Goal: Task Accomplishment & Management: Use online tool/utility

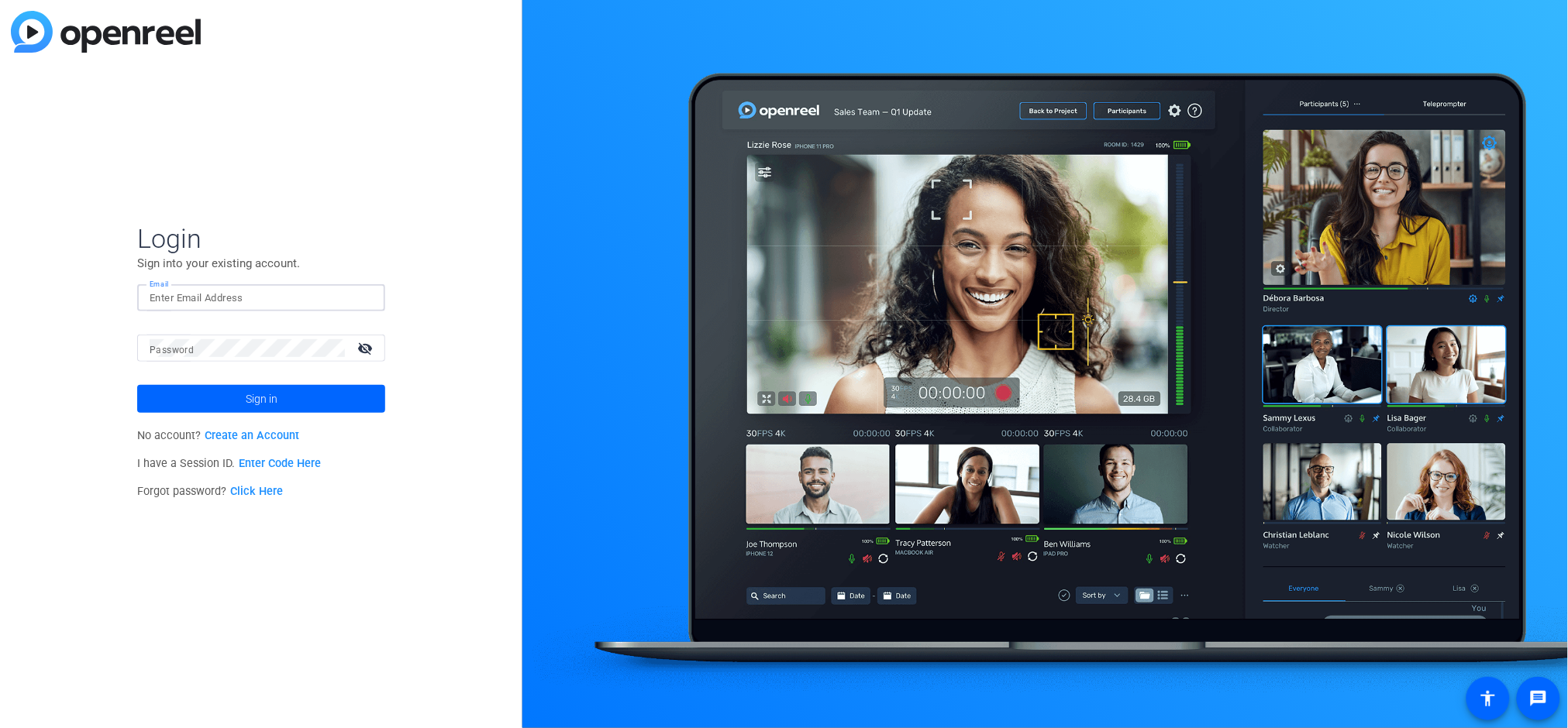
click at [199, 297] on input "Email" at bounding box center [261, 298] width 224 height 19
type input "[EMAIL_ADDRESS][PERSON_NAME][DOMAIN_NAME]"
click at [137, 385] on button "Sign in" at bounding box center [261, 399] width 248 height 28
click at [431, 400] on div "Login Sign into your existing account. Email [EMAIL_ADDRESS][PERSON_NAME][DOMAI…" at bounding box center [261, 364] width 522 height 728
click at [246, 401] on span "Sign in" at bounding box center [262, 399] width 32 height 39
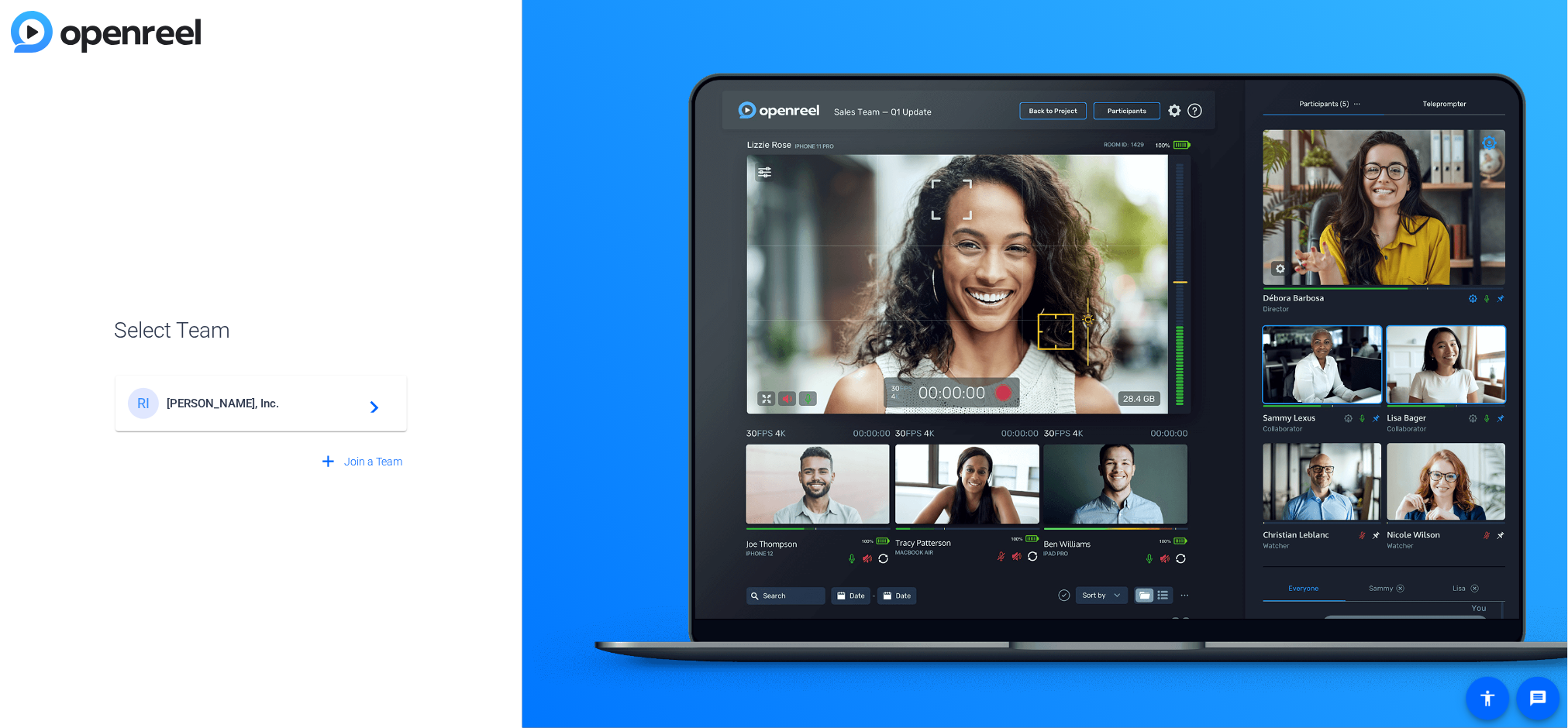
click at [300, 400] on span "[PERSON_NAME], Inc." at bounding box center [263, 404] width 194 height 14
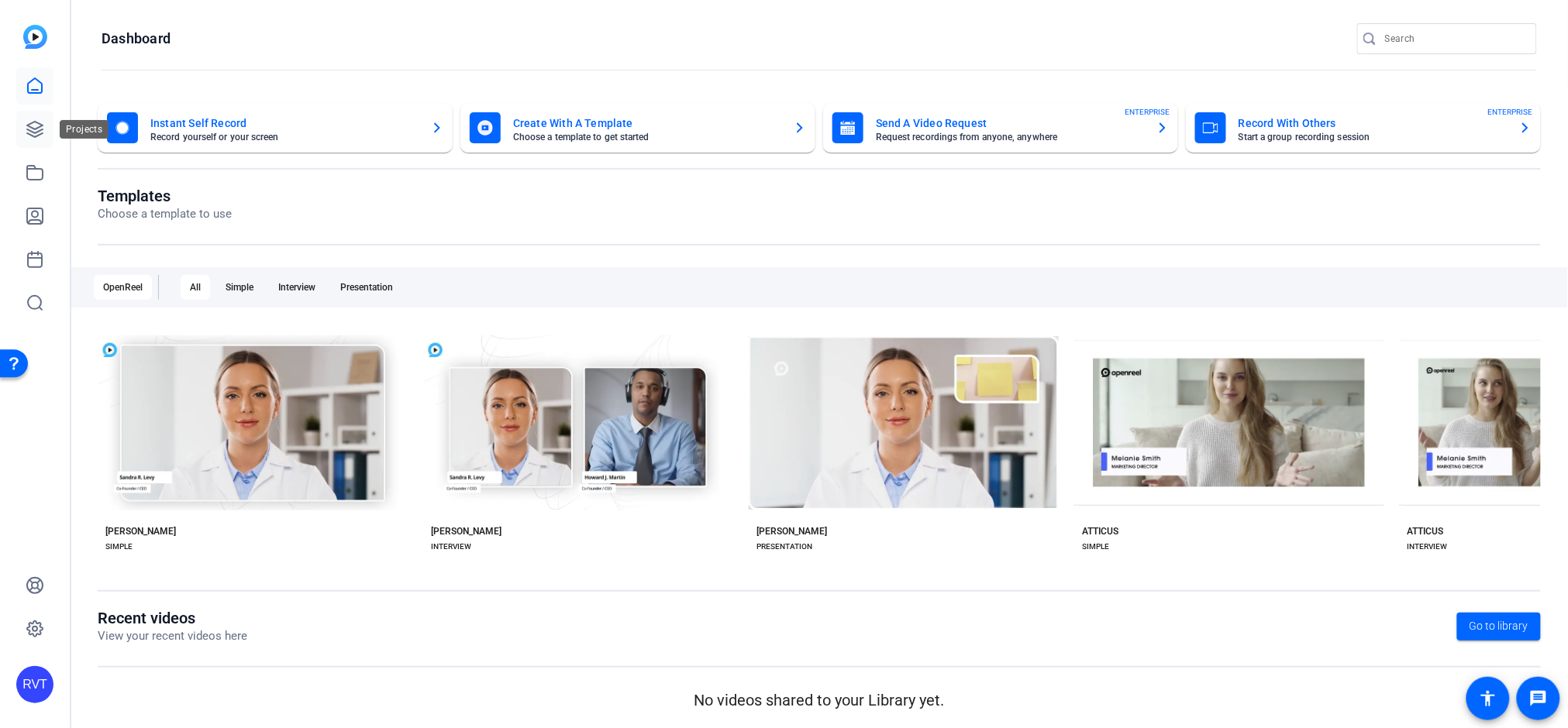
click at [44, 135] on link at bounding box center [34, 129] width 37 height 37
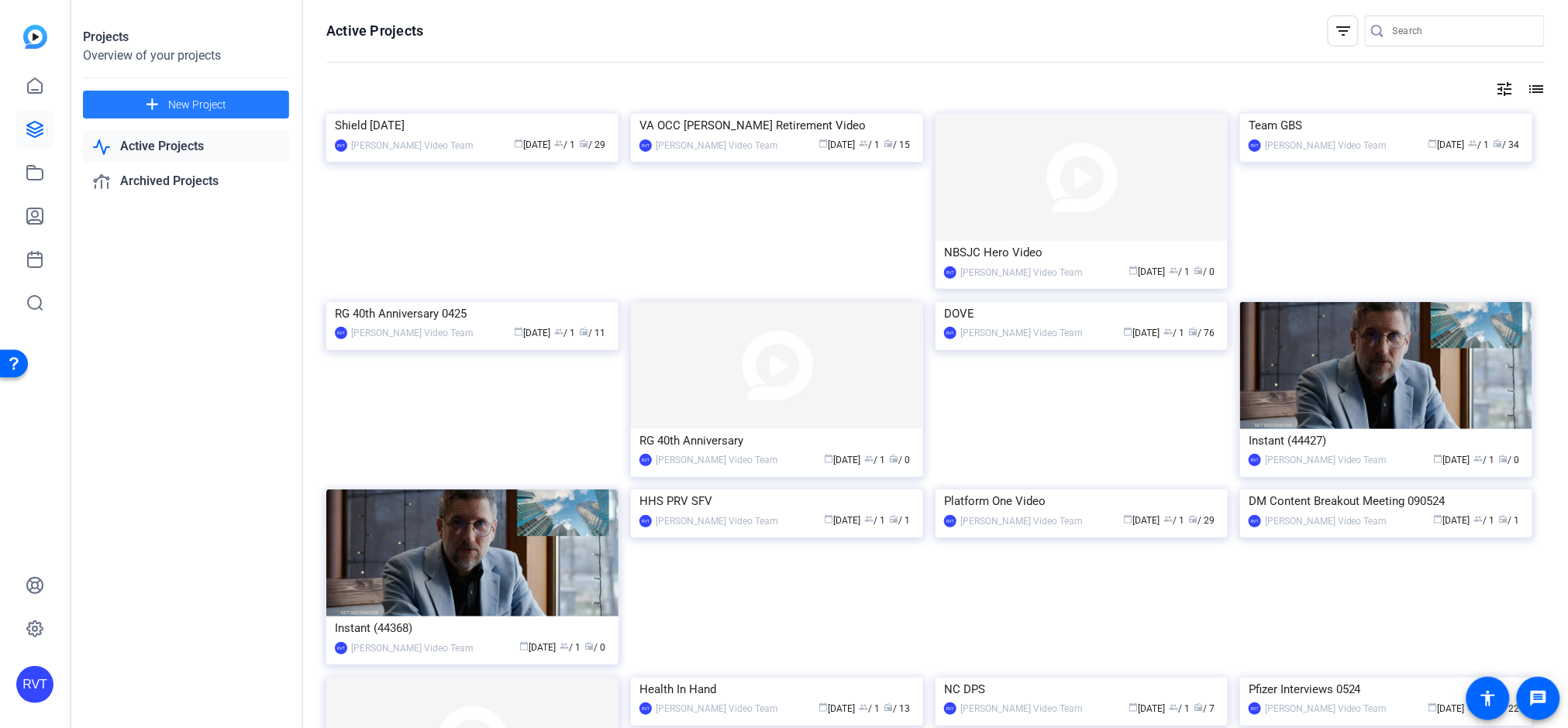
click at [177, 108] on span "New Project" at bounding box center [197, 105] width 58 height 16
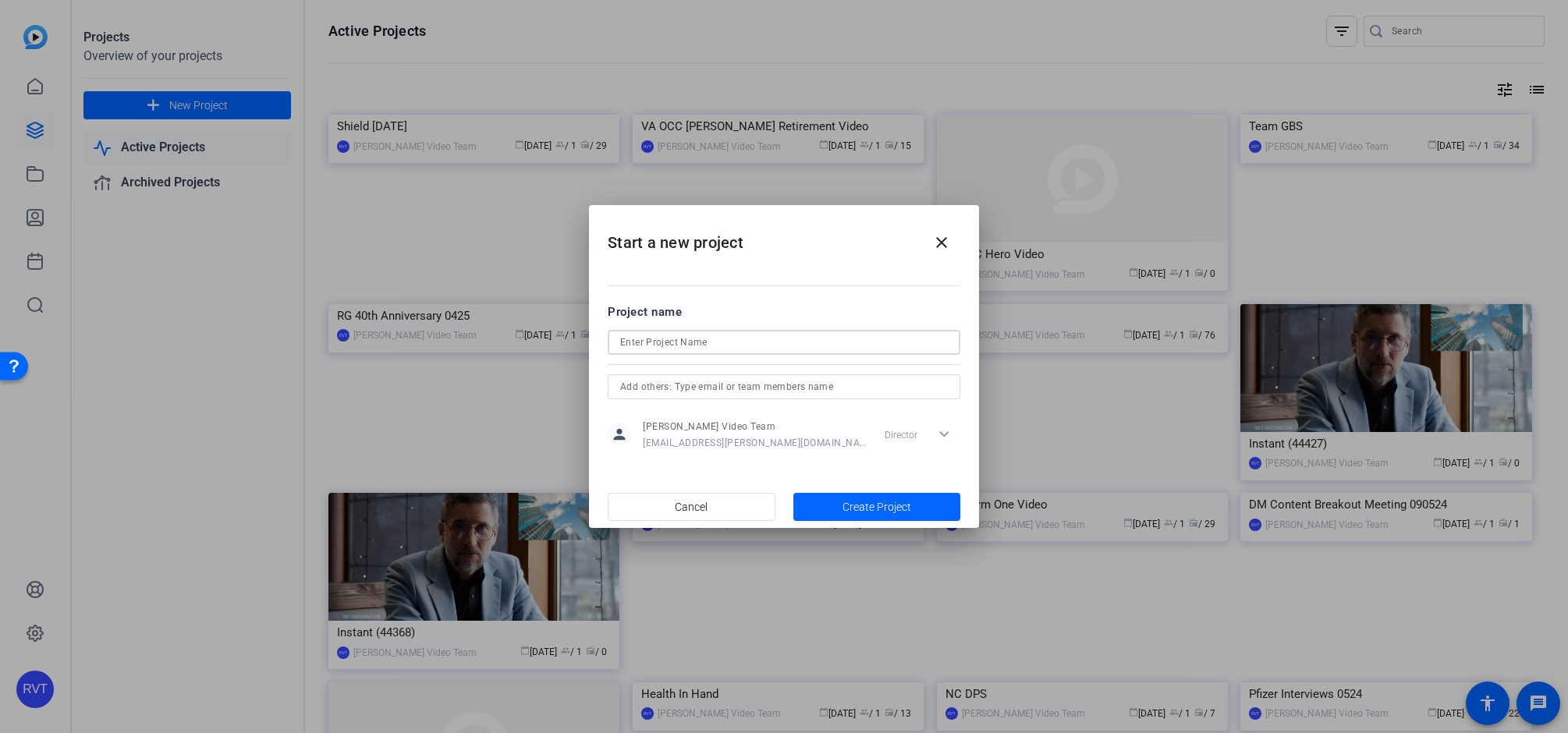
click at [648, 349] on input at bounding box center [784, 342] width 327 height 19
paste input "[PERSON_NAME]’s Retirement Video"
type input "VA OCC [PERSON_NAME]’s Retirement Video"
click at [886, 504] on span "Create Project" at bounding box center [876, 507] width 68 height 16
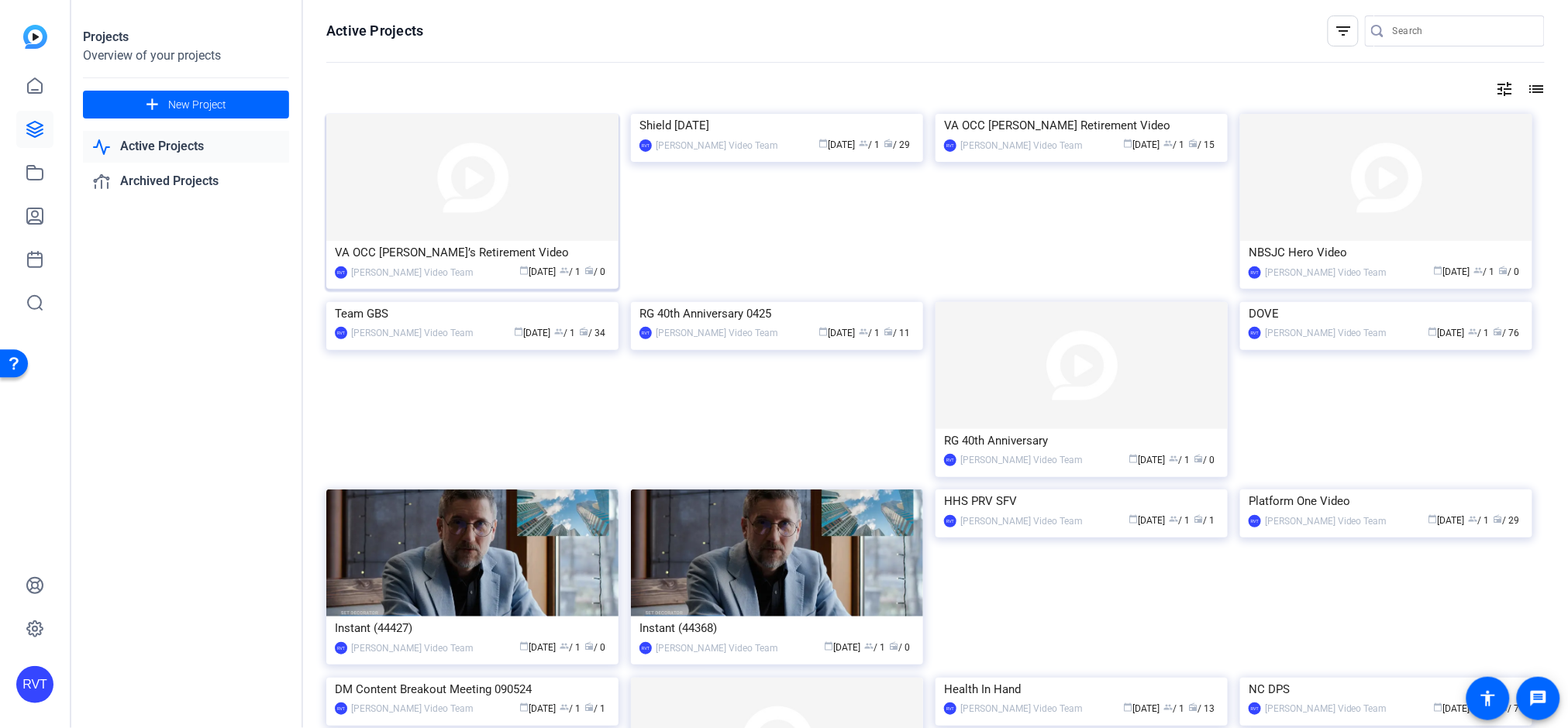
click at [438, 254] on div "VA OCC [PERSON_NAME]’s Retirement Video" at bounding box center [472, 253] width 275 height 23
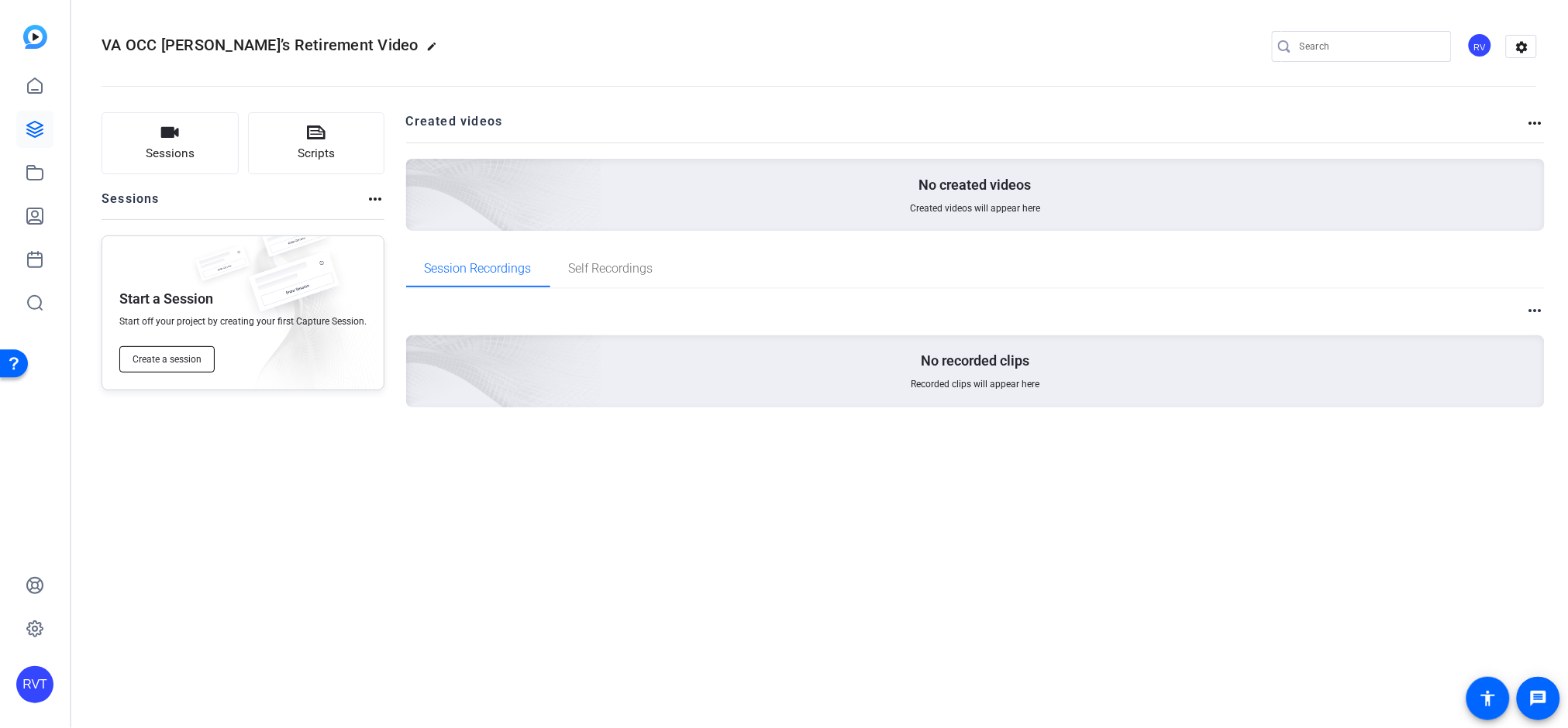
click at [174, 362] on span "Create a session" at bounding box center [167, 360] width 69 height 12
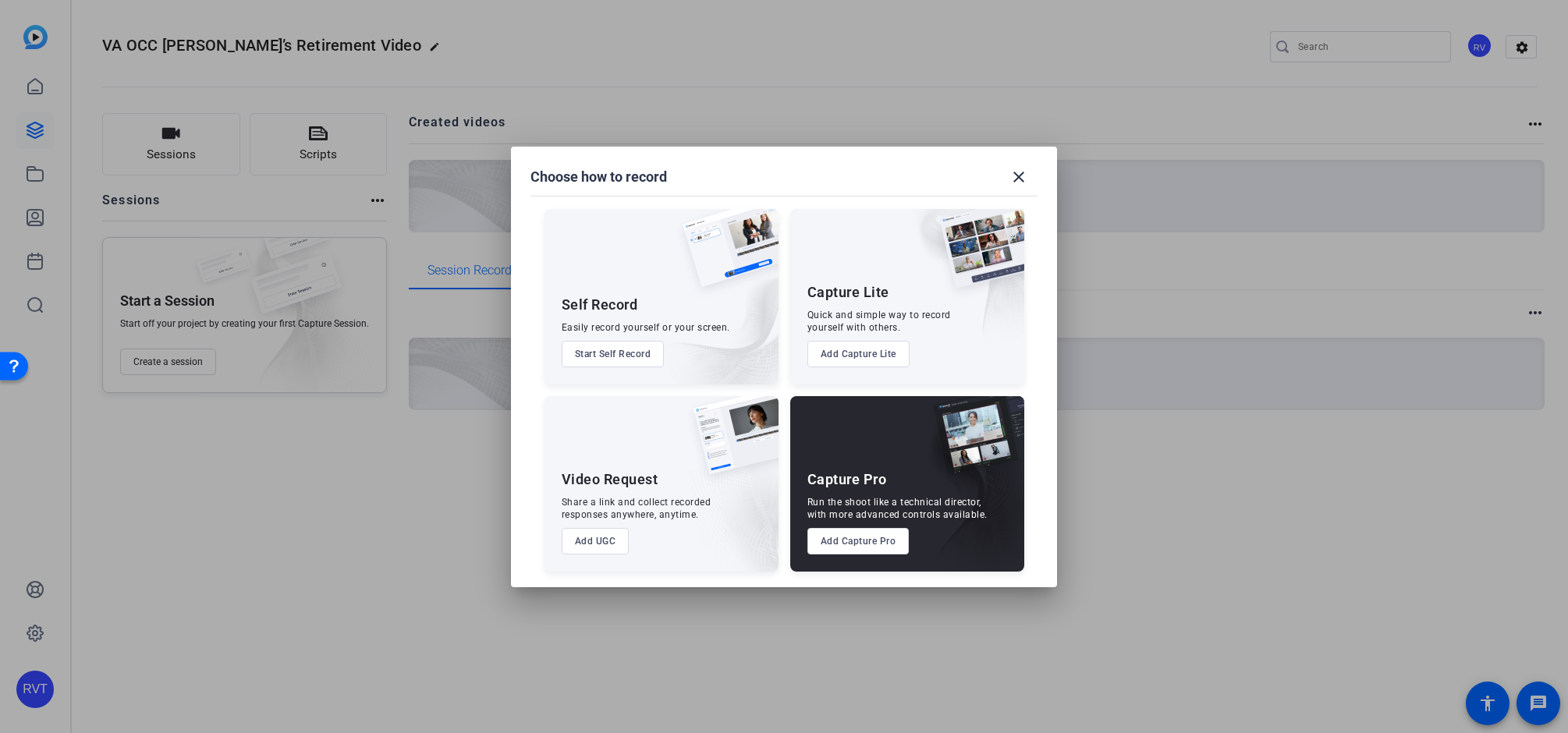
click at [603, 543] on button "Add UGC" at bounding box center [595, 542] width 68 height 27
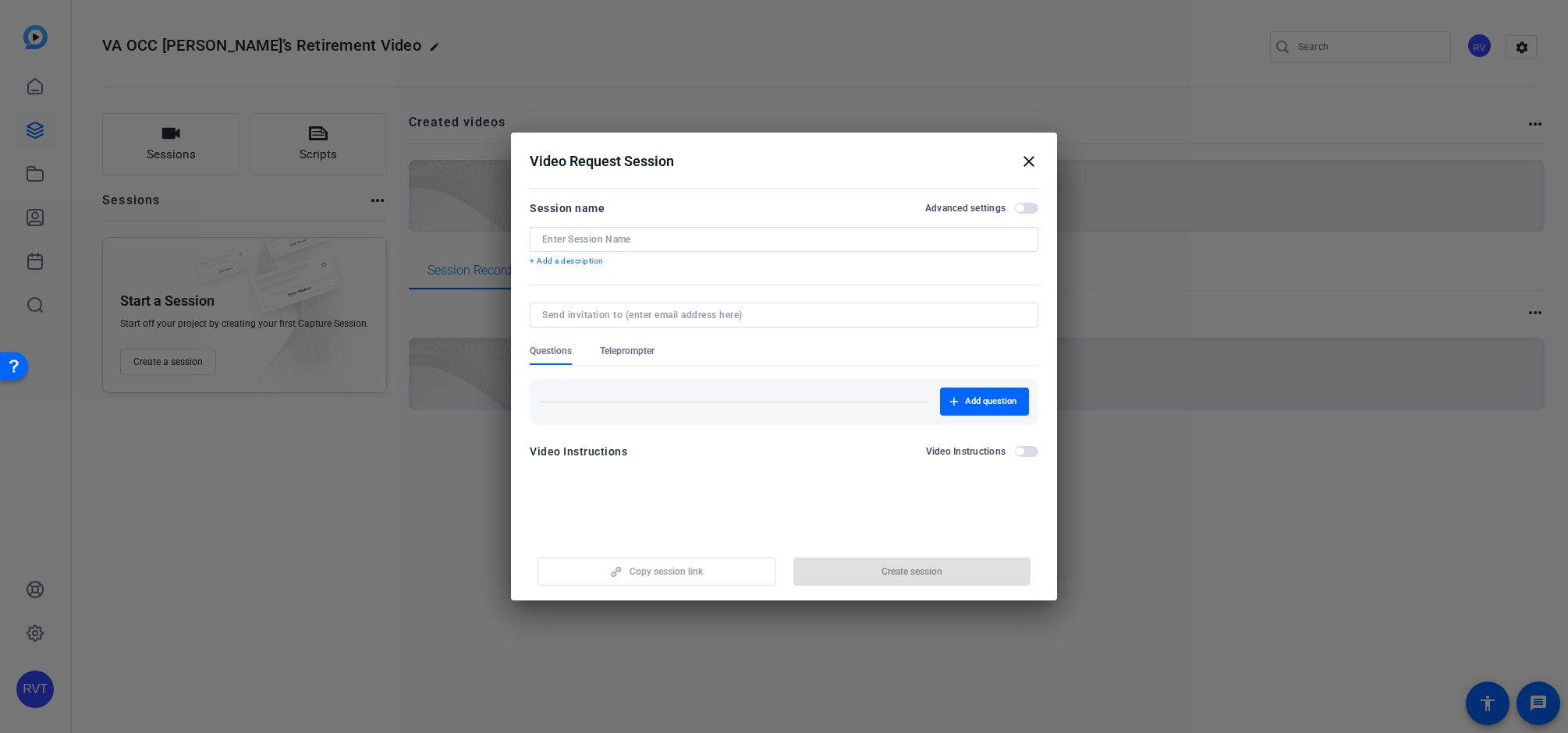
click at [623, 238] on input at bounding box center [784, 239] width 484 height 12
paste input "[PERSON_NAME]’s Retirement Video"
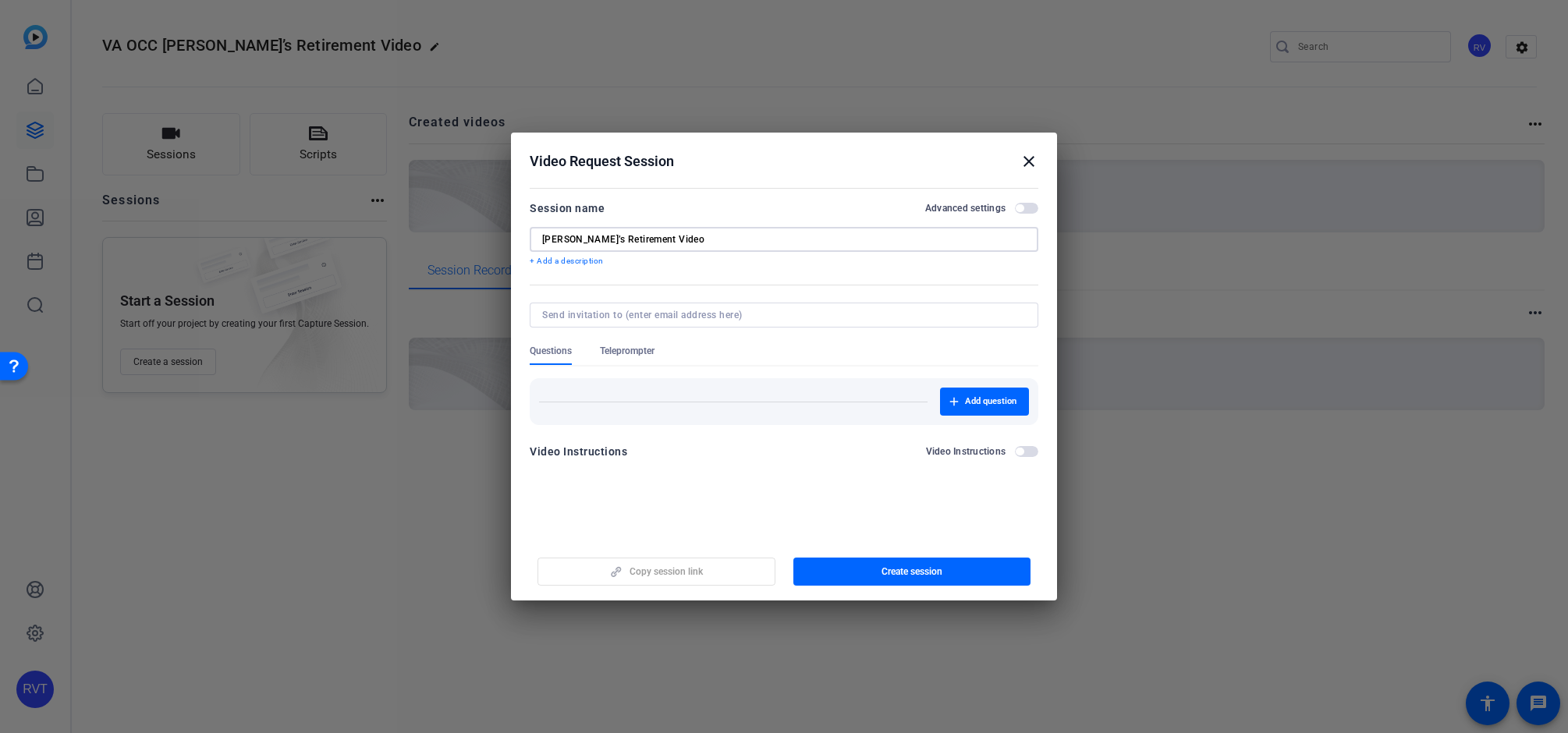
type input "[PERSON_NAME]’s Retirement Video"
click at [690, 268] on div at bounding box center [784, 260] width 509 height 17
click at [1033, 161] on mat-icon "close" at bounding box center [1028, 161] width 19 height 19
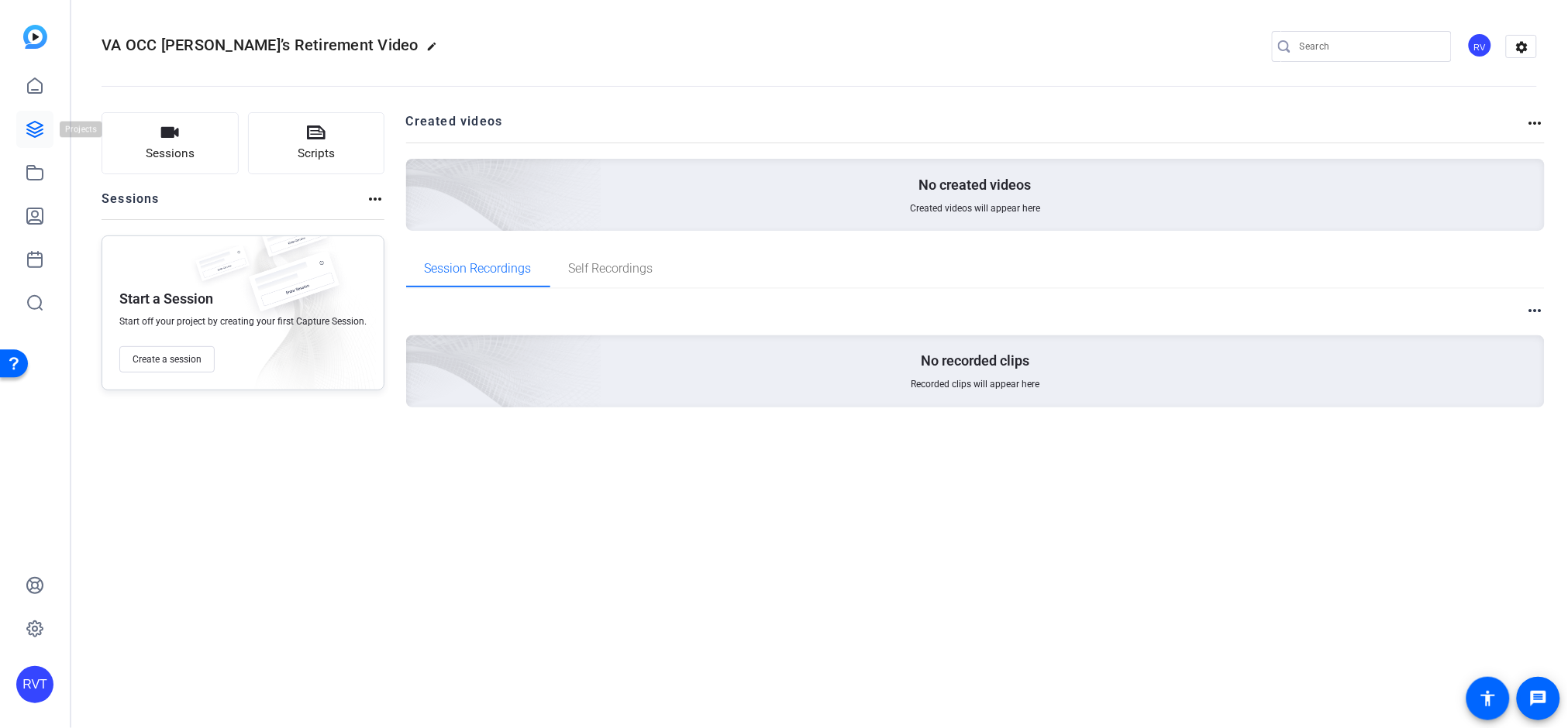
click at [31, 127] on icon at bounding box center [35, 130] width 16 height 16
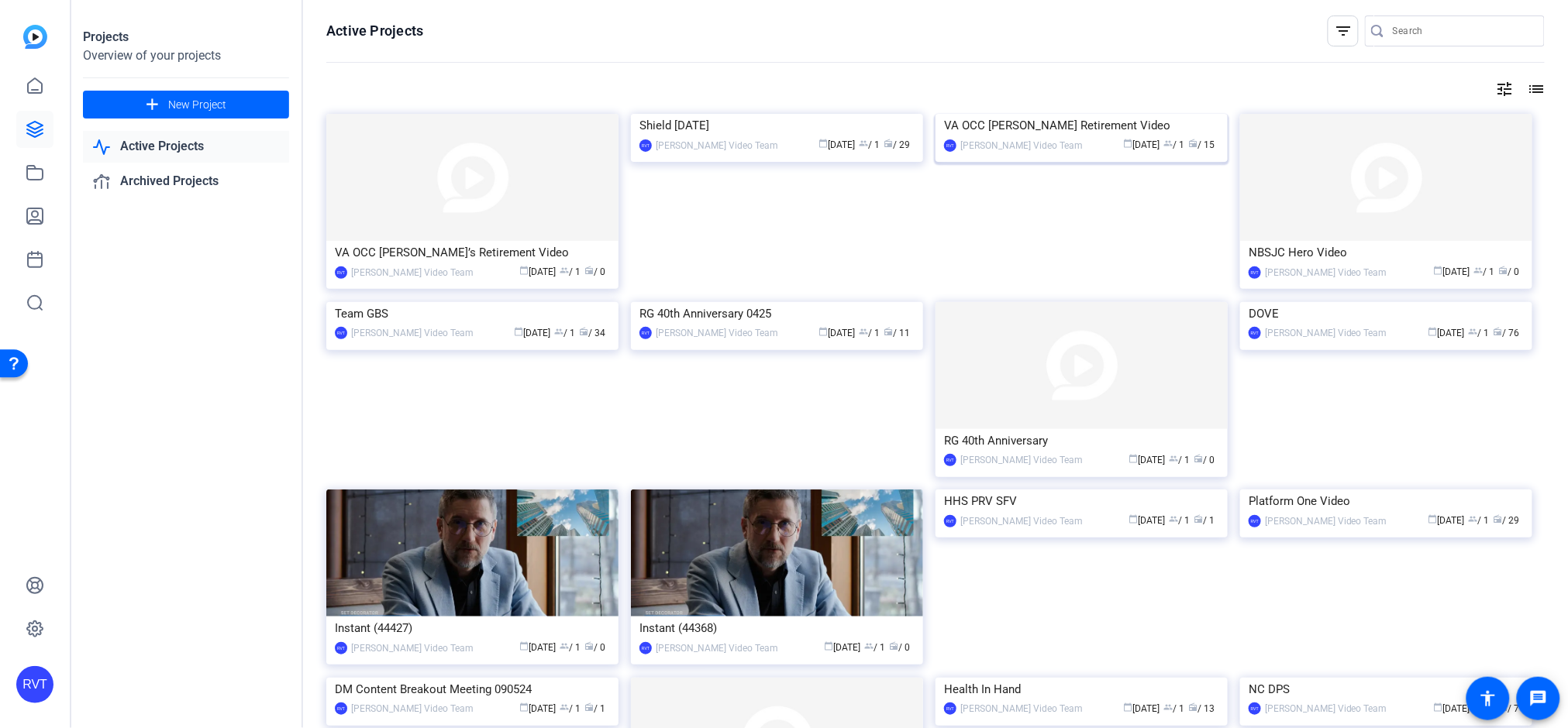
click at [992, 137] on div "VA OCC [PERSON_NAME] Retirement Video" at bounding box center [1081, 125] width 275 height 23
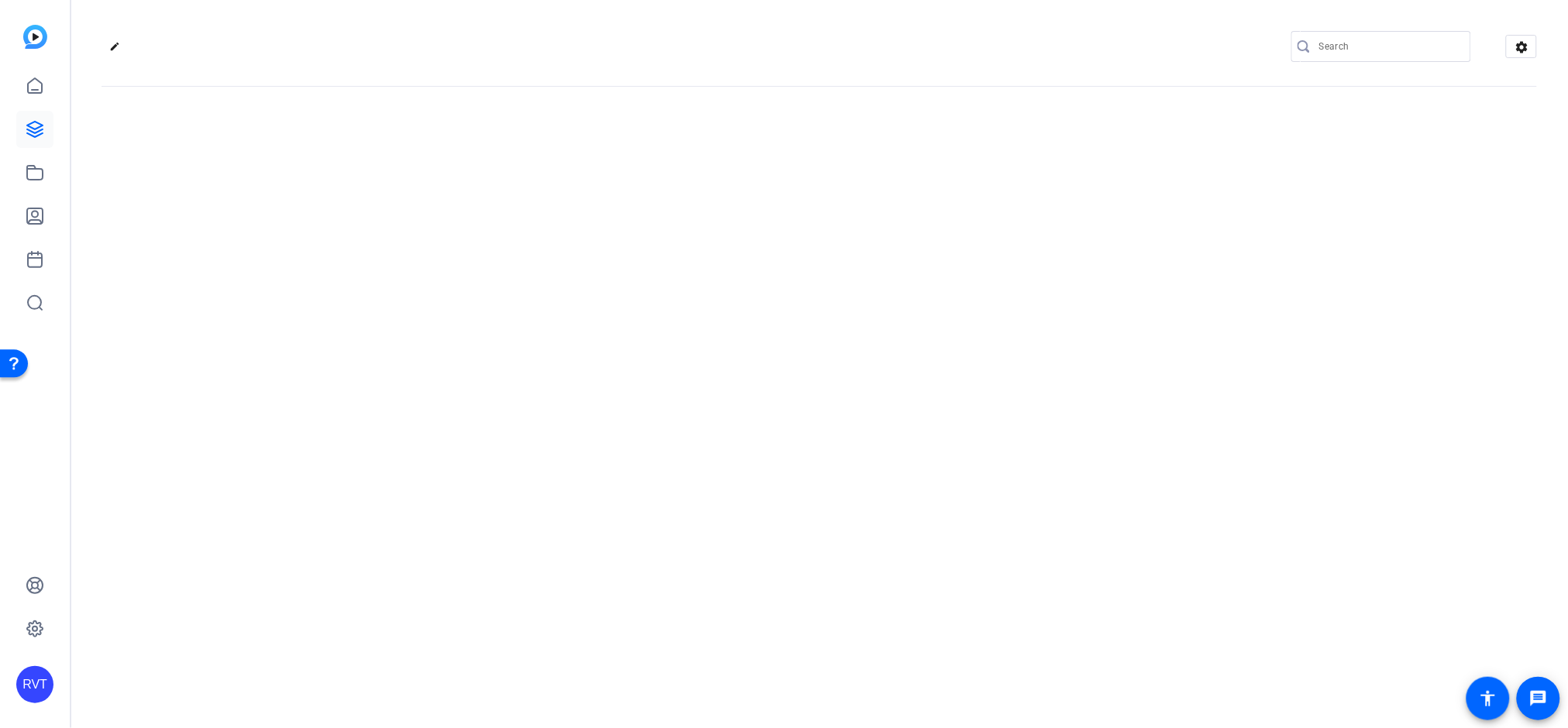
click at [992, 251] on div "edit settings" at bounding box center [819, 364] width 1498 height 728
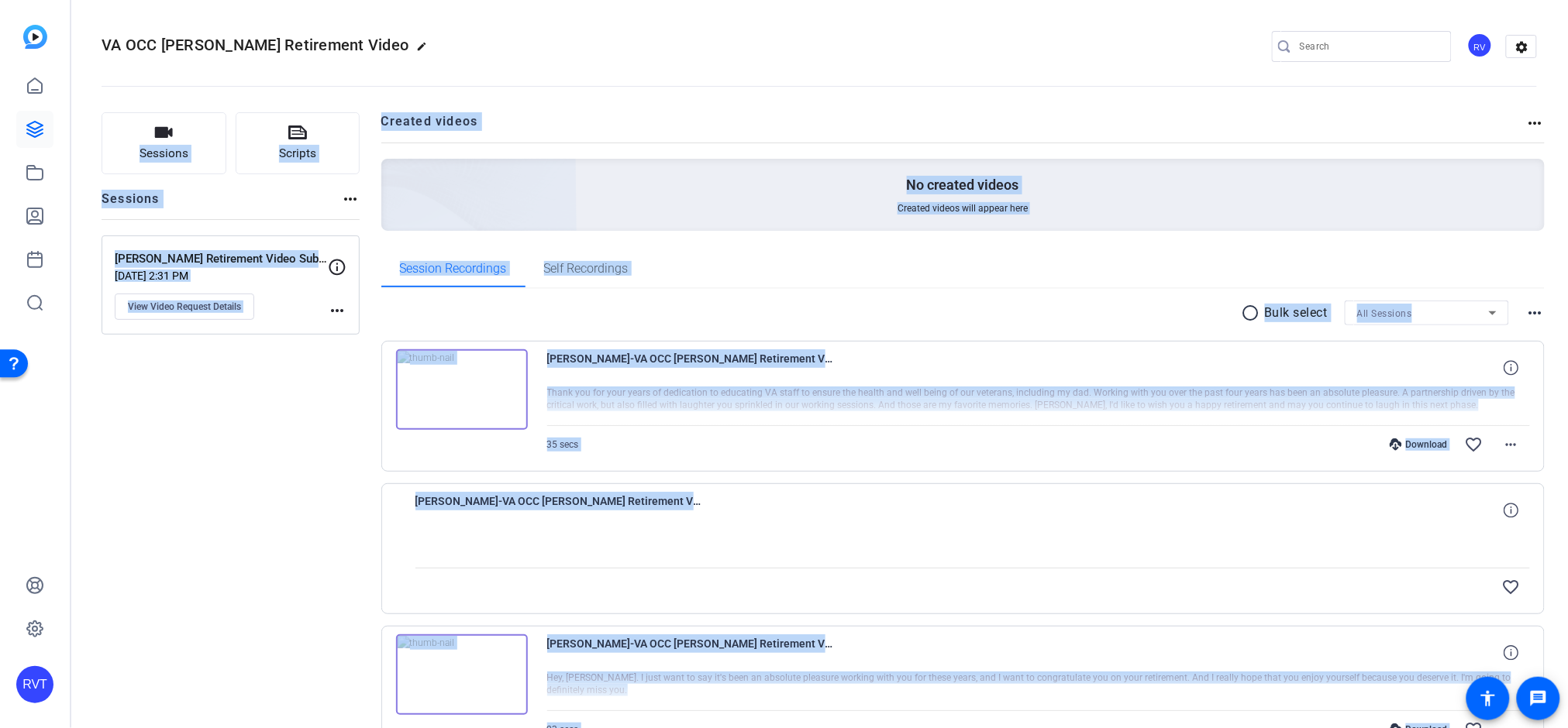
click at [401, 161] on img at bounding box center [392, 173] width 369 height 337
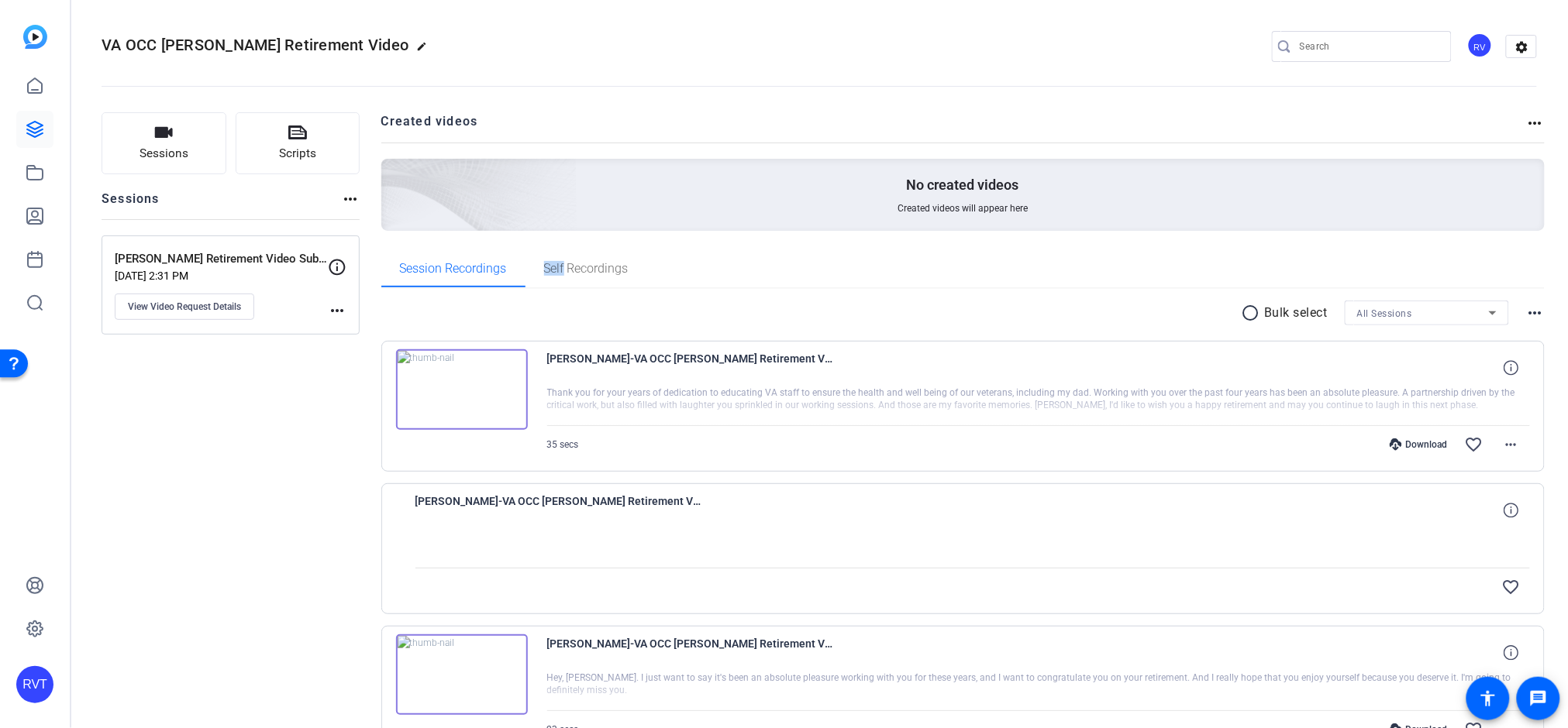
click at [730, 256] on div "Session Recordings Self Recordings" at bounding box center [963, 269] width 1164 height 37
click at [219, 310] on span "View Video Request Details" at bounding box center [185, 307] width 113 height 12
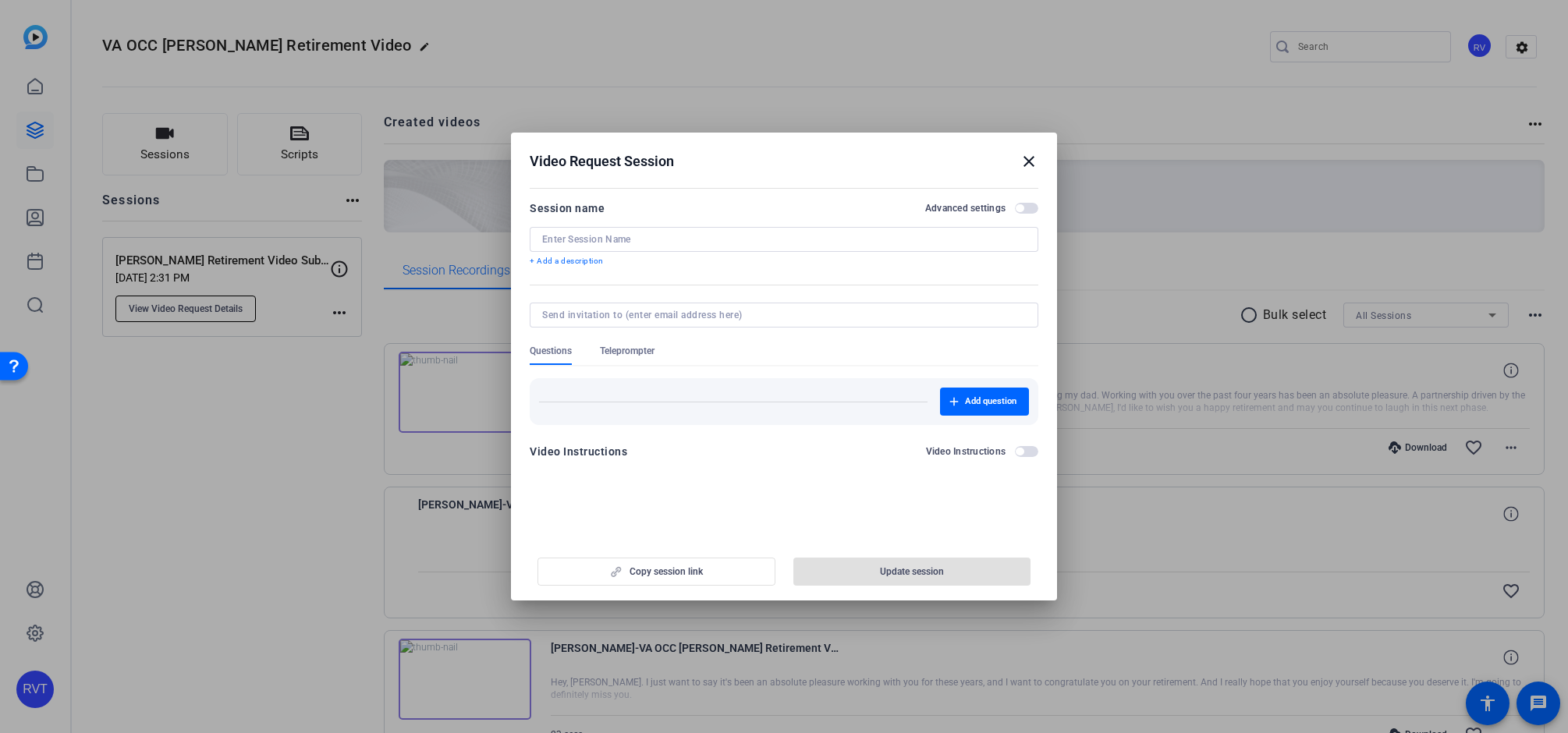
type input "[PERSON_NAME] Retirement Video Submission"
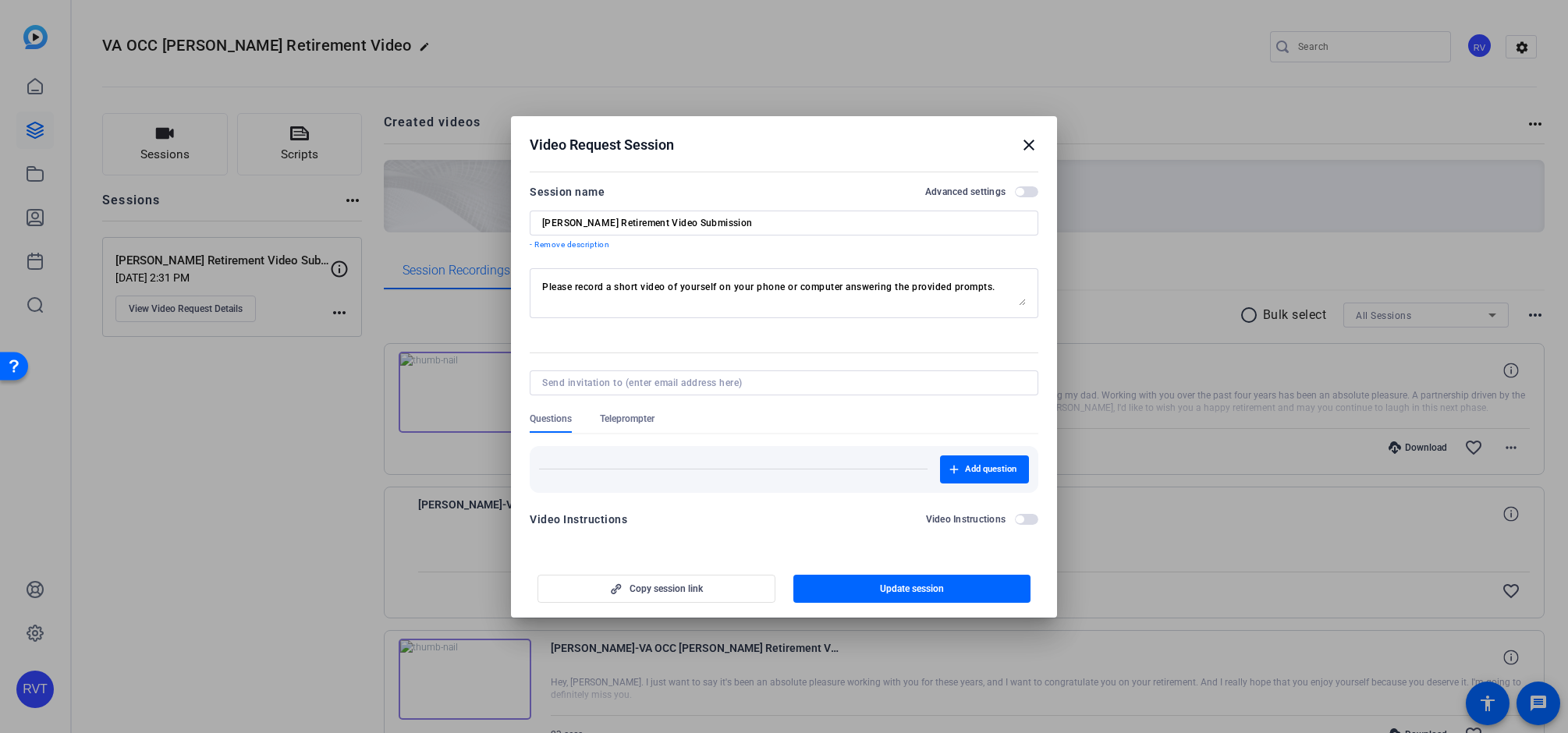
click at [653, 289] on textarea "Please record a short video of yourself on your phone or computer answering the…" at bounding box center [784, 294] width 484 height 25
click at [630, 288] on textarea "Please record a short video of yourself on your phone or computer answering the…" at bounding box center [784, 294] width 484 height 25
click at [1029, 143] on mat-icon "close" at bounding box center [1028, 145] width 19 height 19
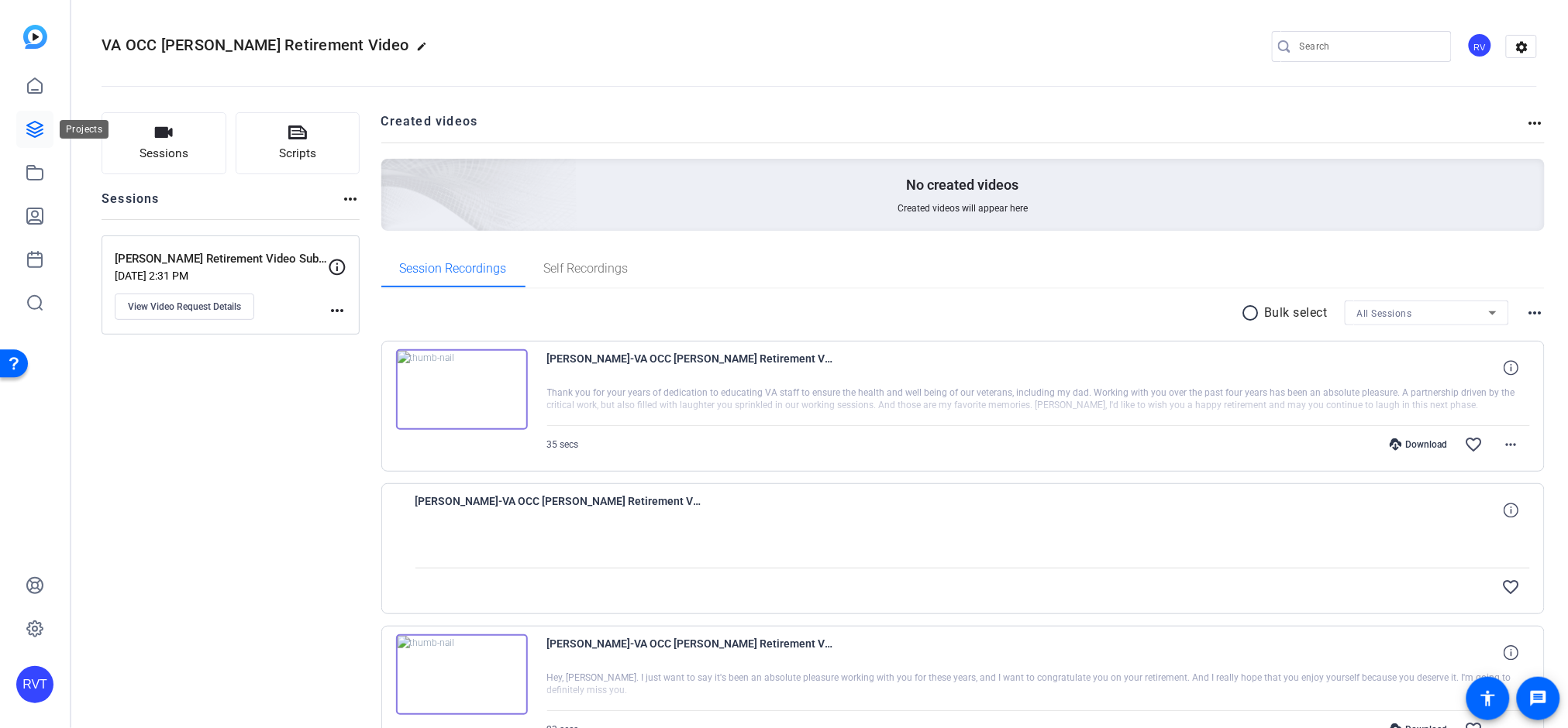
click at [35, 133] on icon at bounding box center [35, 130] width 16 height 16
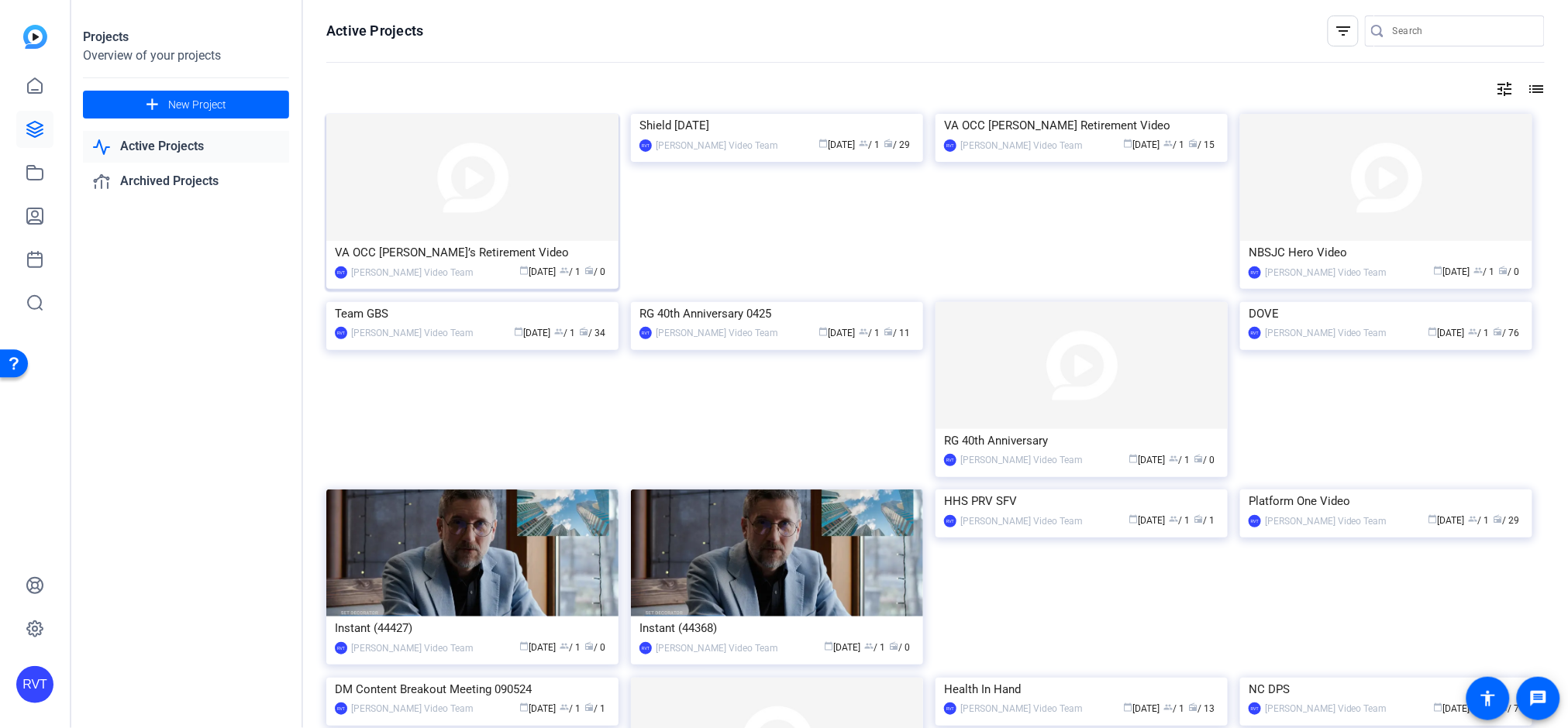
click at [428, 257] on div "VA OCC [PERSON_NAME]’s Retirement Video" at bounding box center [472, 253] width 275 height 23
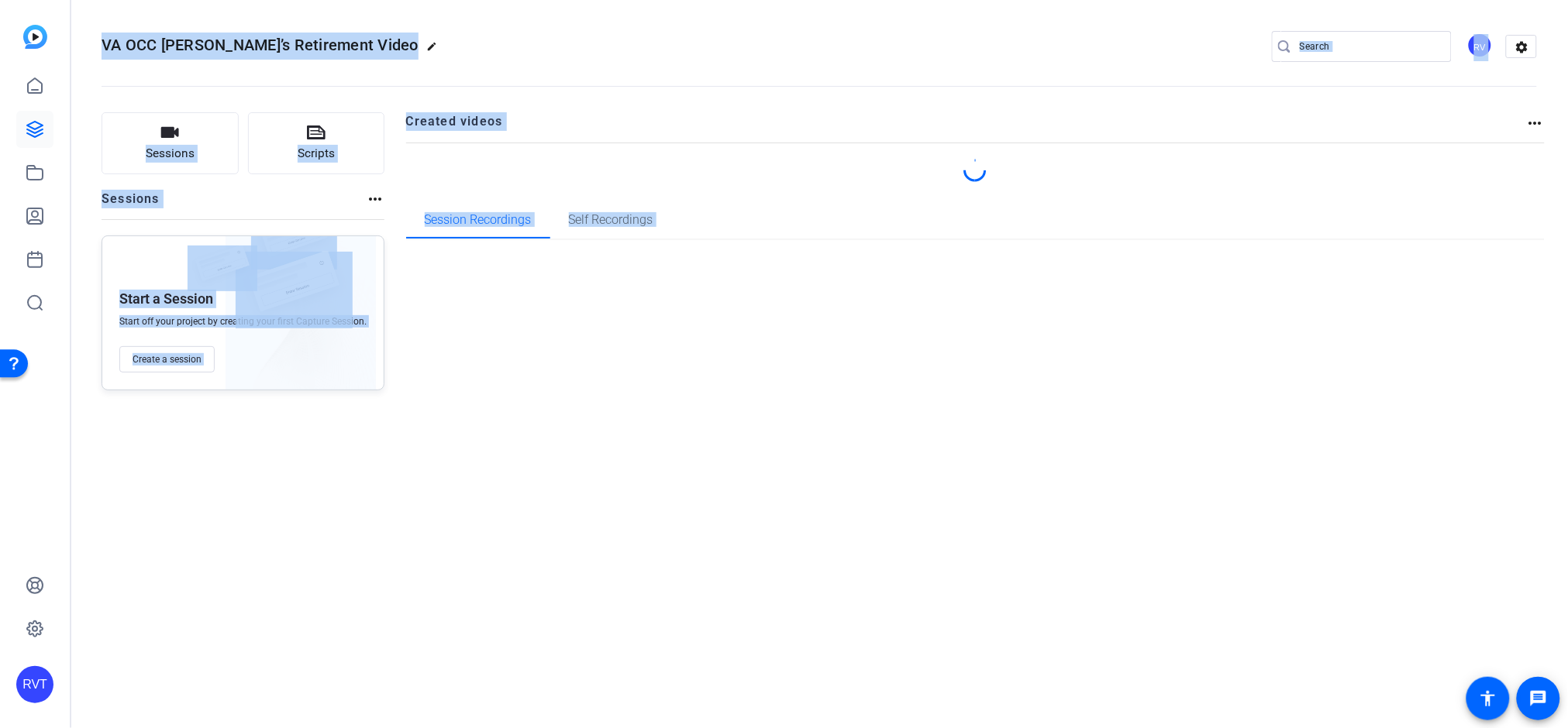
click at [428, 257] on div "VA OCC [PERSON_NAME]’s Retirement Video edit RV settings Sessions Scripts Sessi…" at bounding box center [819, 364] width 1498 height 728
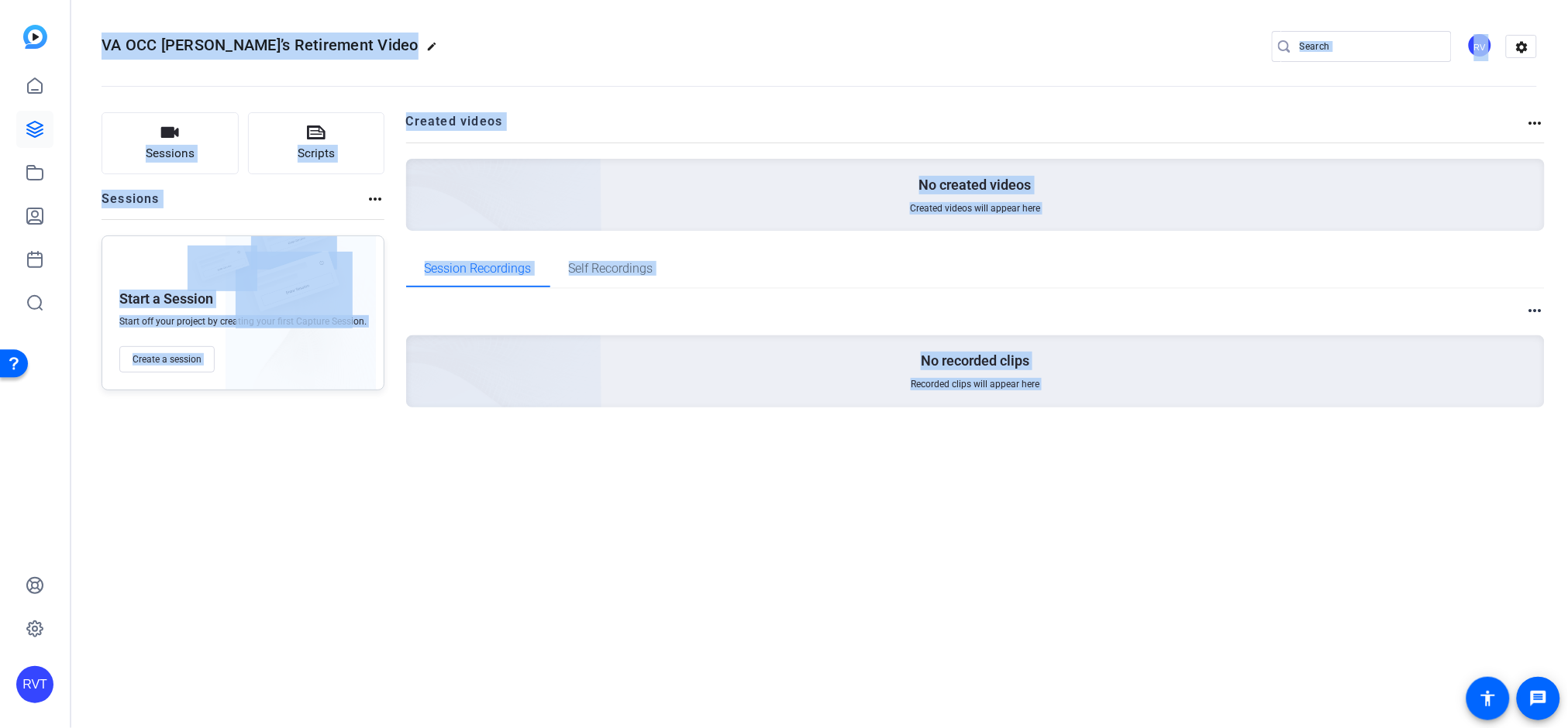
click at [398, 316] on div "Sessions Scripts Sessions more_horiz Start a Session Start off your project by …" at bounding box center [819, 284] width 1498 height 383
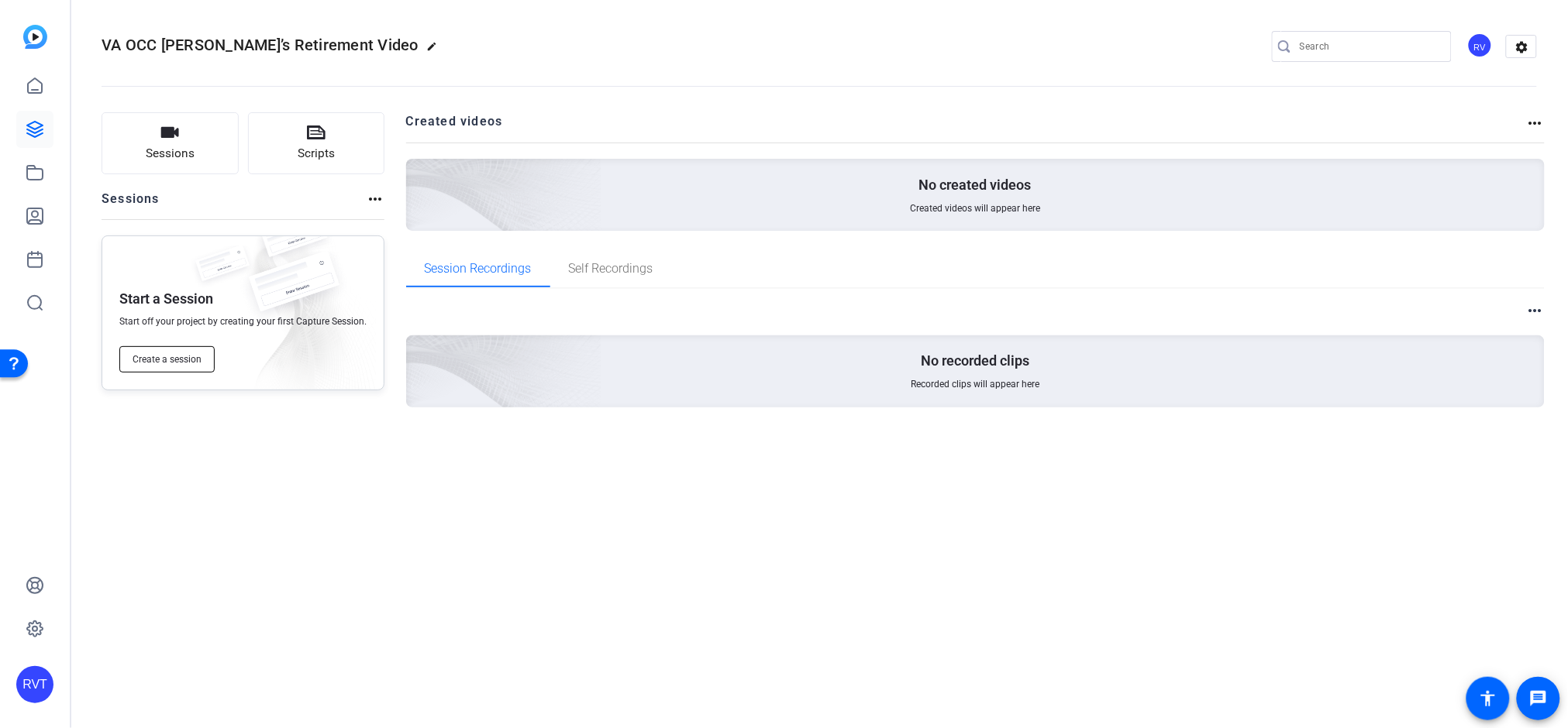
click at [161, 362] on span "Create a session" at bounding box center [167, 360] width 69 height 12
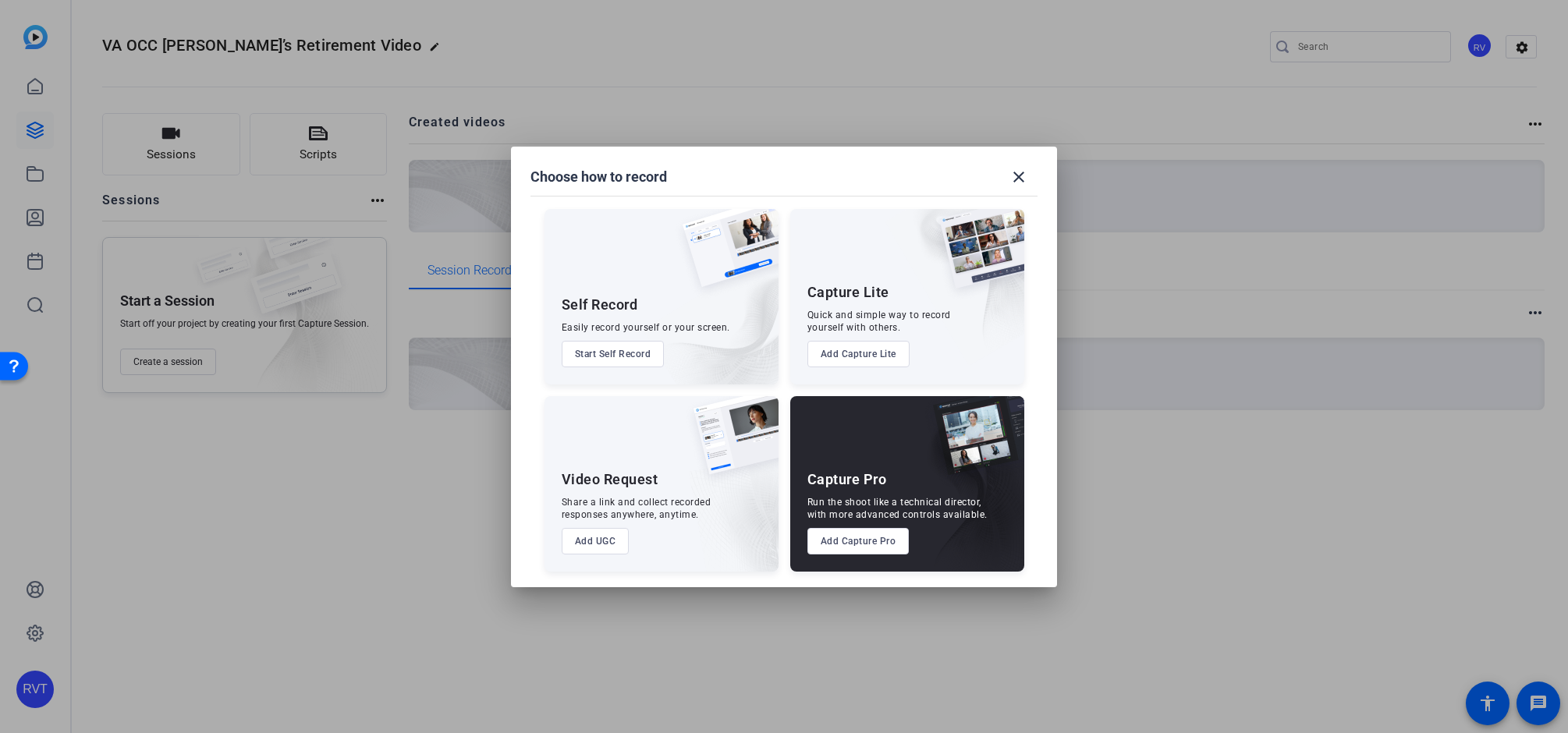
click at [592, 543] on button "Add UGC" at bounding box center [595, 542] width 68 height 27
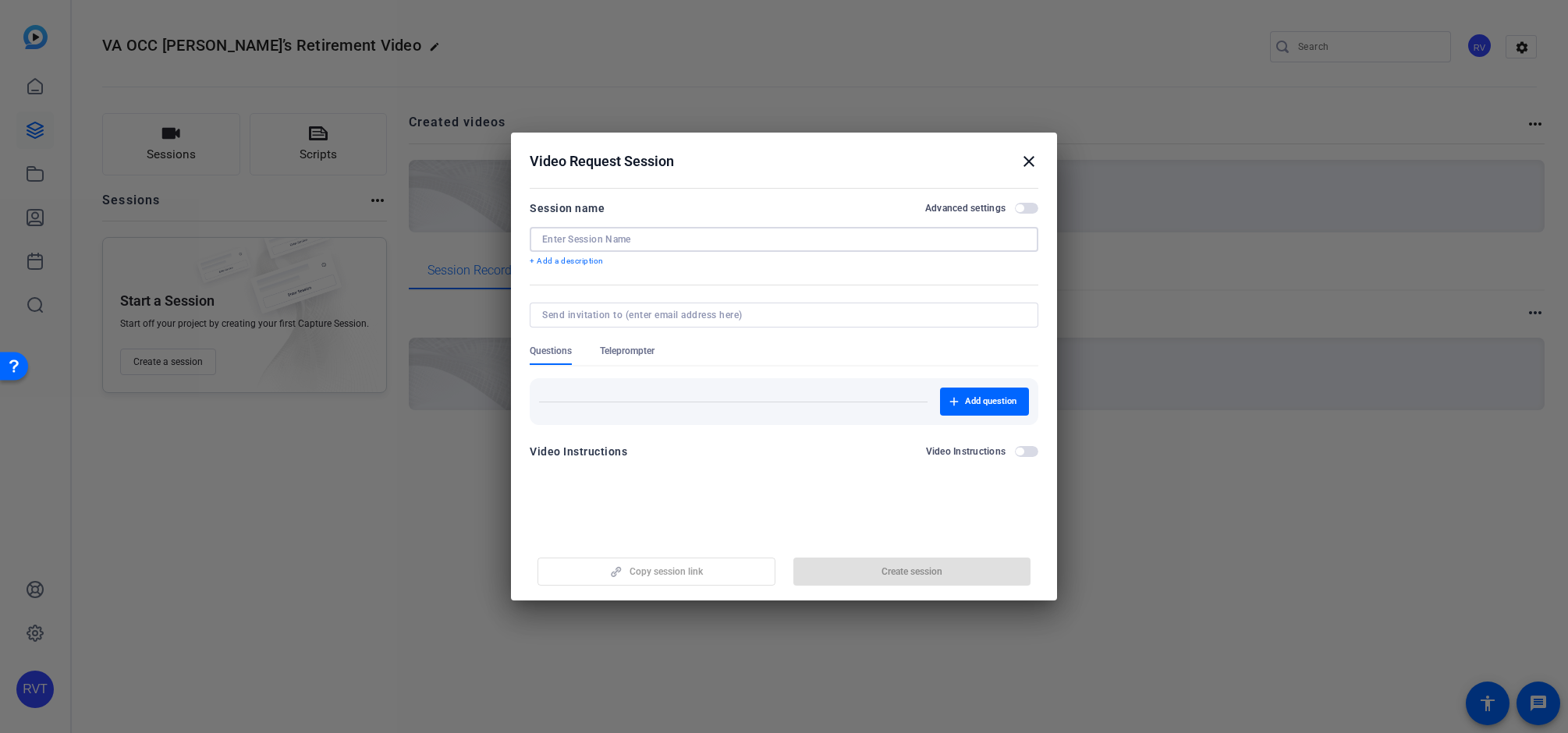
click at [561, 238] on input at bounding box center [784, 239] width 484 height 12
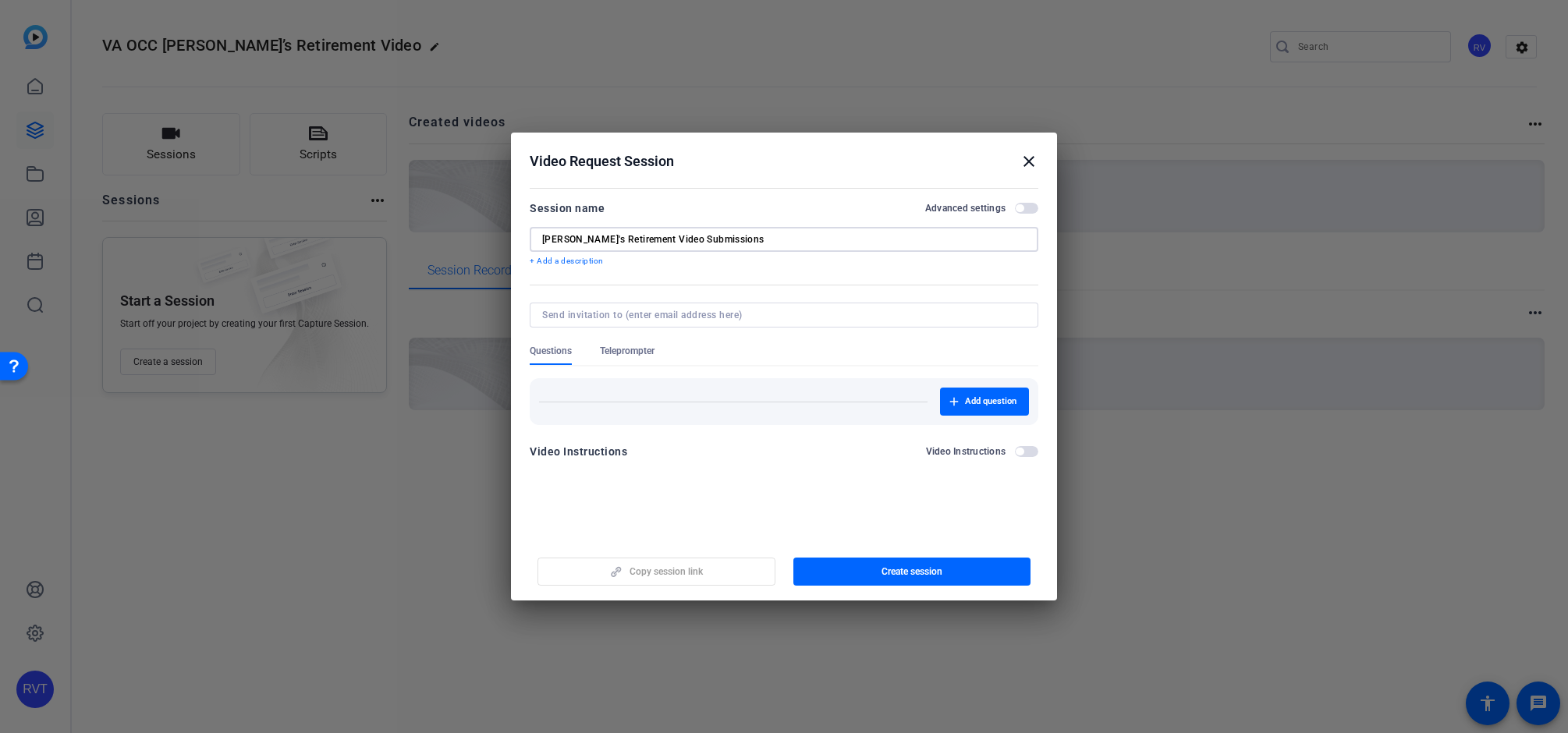
type input "[PERSON_NAME]'s Retirement Video Submissions"
click at [584, 262] on p "+ Add a description" at bounding box center [784, 262] width 509 height 12
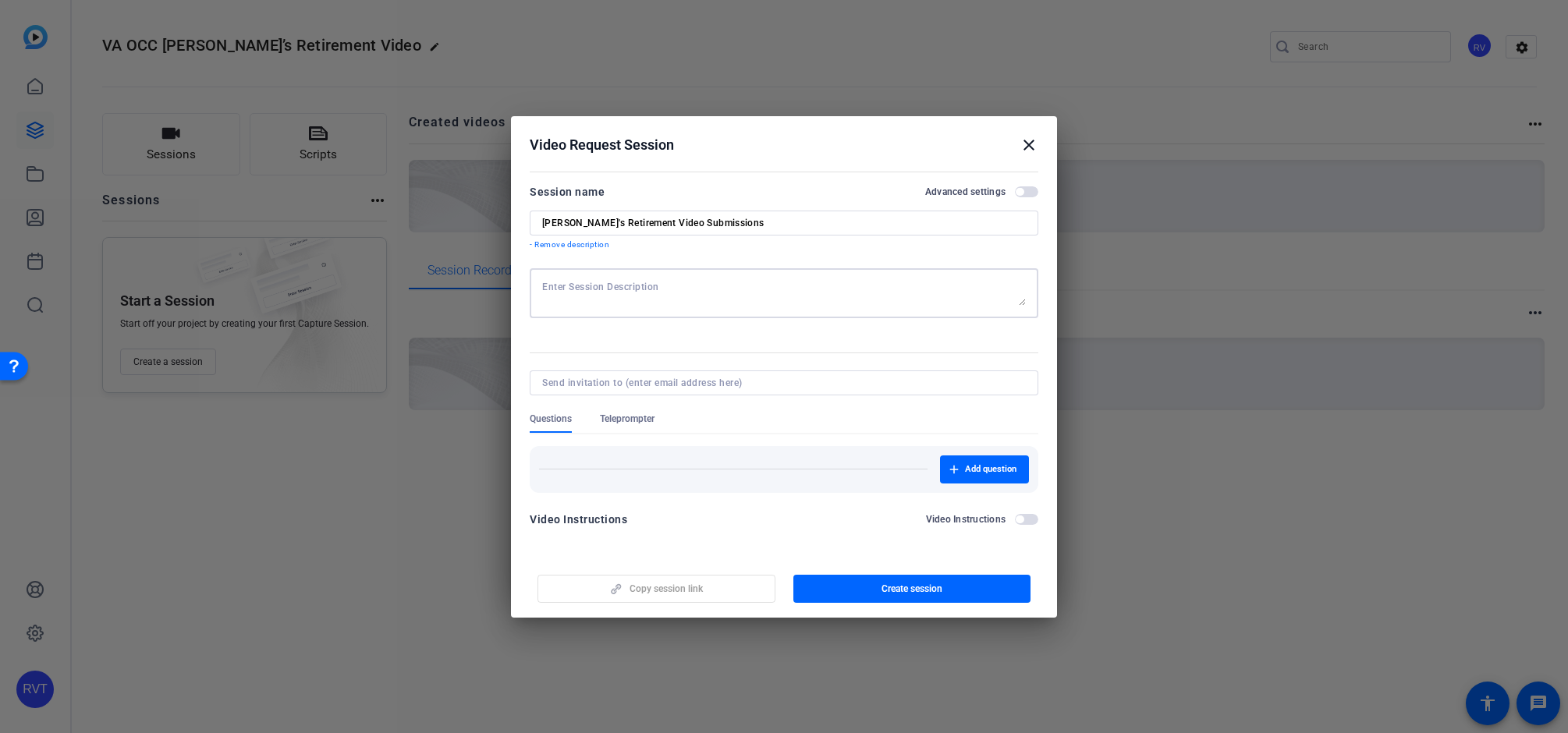
click at [587, 286] on textarea at bounding box center [784, 294] width 484 height 25
paste textarea "Please record a short video of yourself on your phone or computer answering the…"
type textarea "Please record a short video of yourself on your phone or computer answering the…"
click at [1027, 194] on span "button" at bounding box center [1026, 192] width 23 height 11
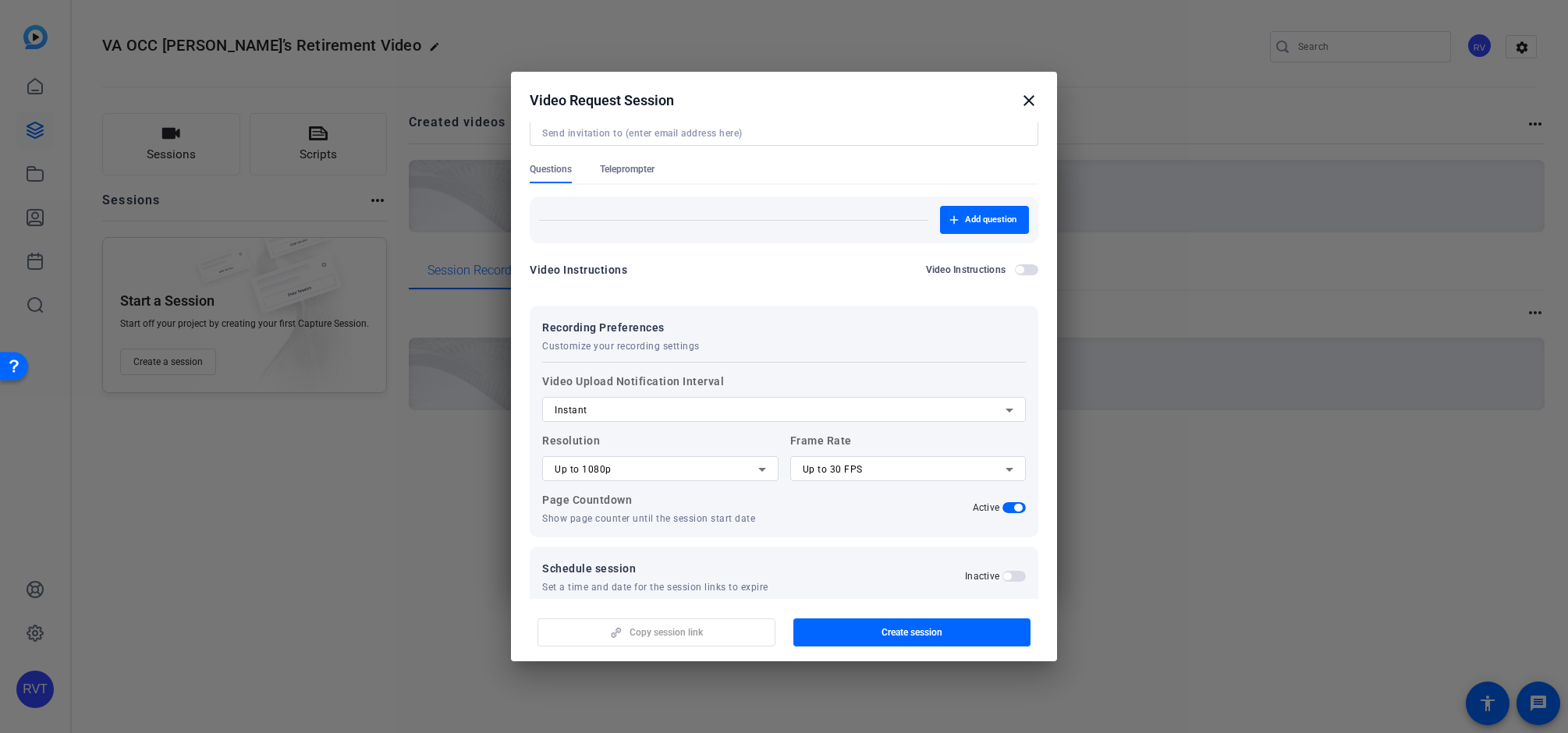
scroll to position [213, 0]
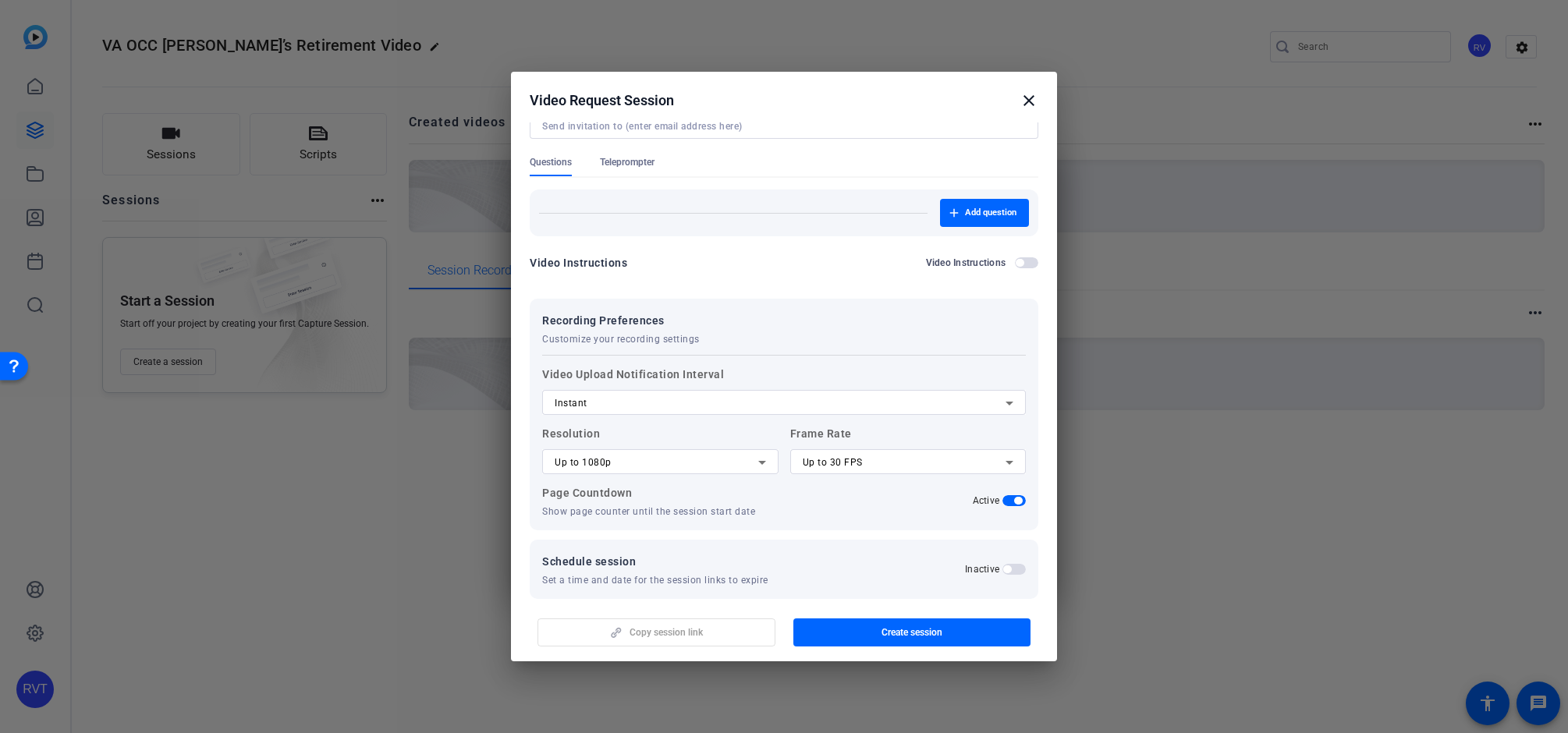
click at [1004, 463] on icon at bounding box center [1009, 463] width 19 height 19
click at [851, 495] on span "Up to 24 FPS" at bounding box center [826, 492] width 60 height 19
click at [759, 462] on icon at bounding box center [762, 463] width 8 height 4
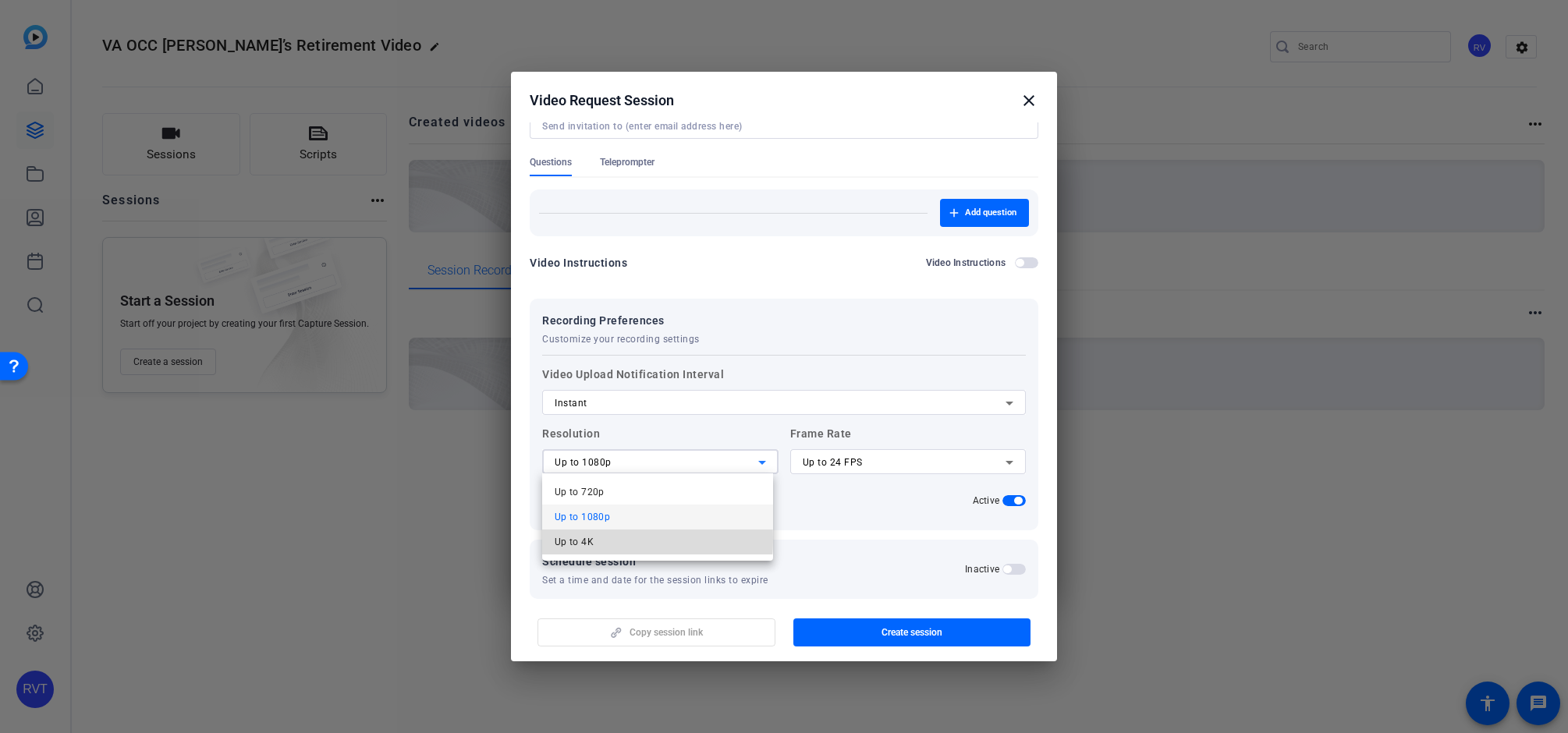
click at [589, 539] on span "Up to 4K" at bounding box center [575, 542] width 39 height 19
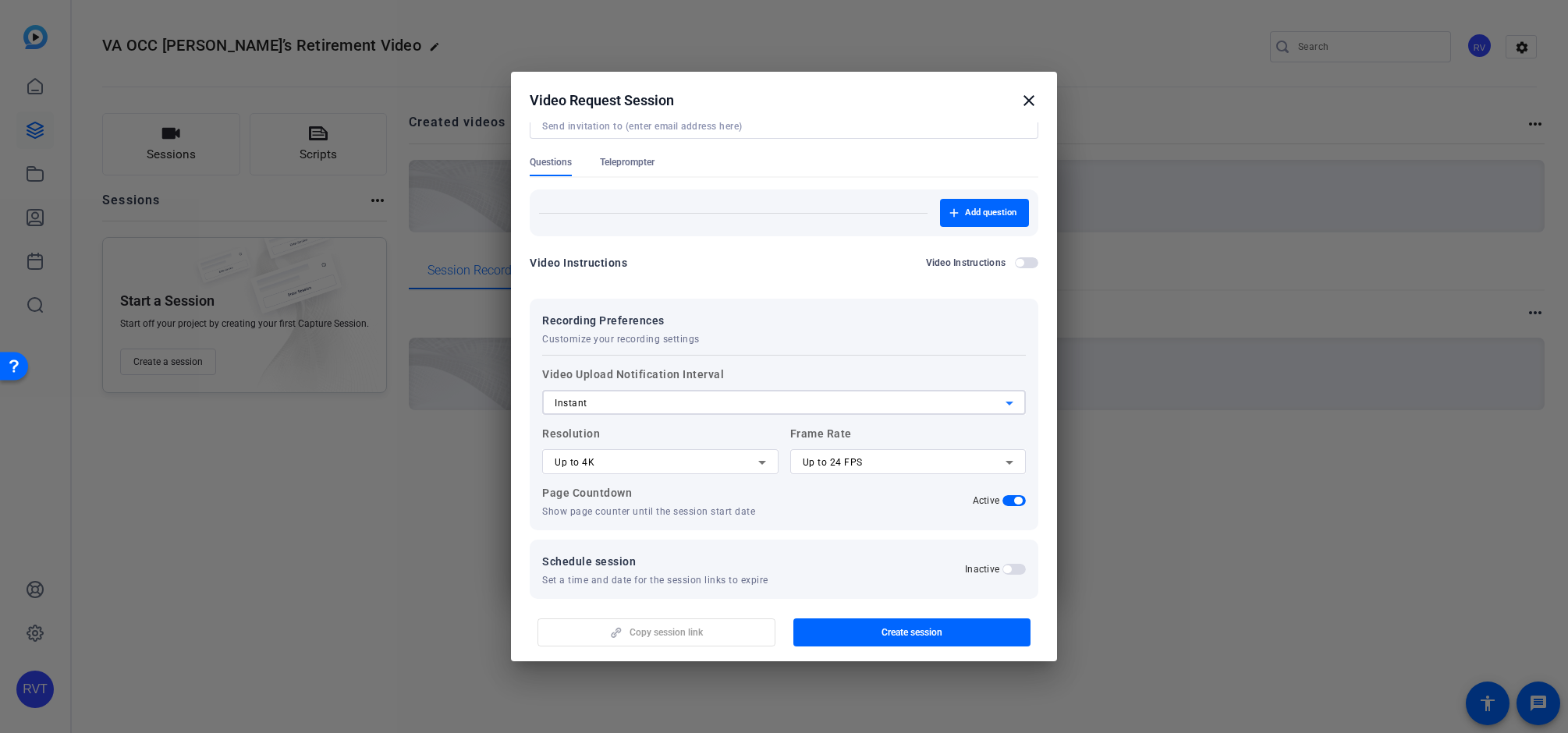
click at [1000, 406] on icon at bounding box center [1009, 403] width 19 height 19
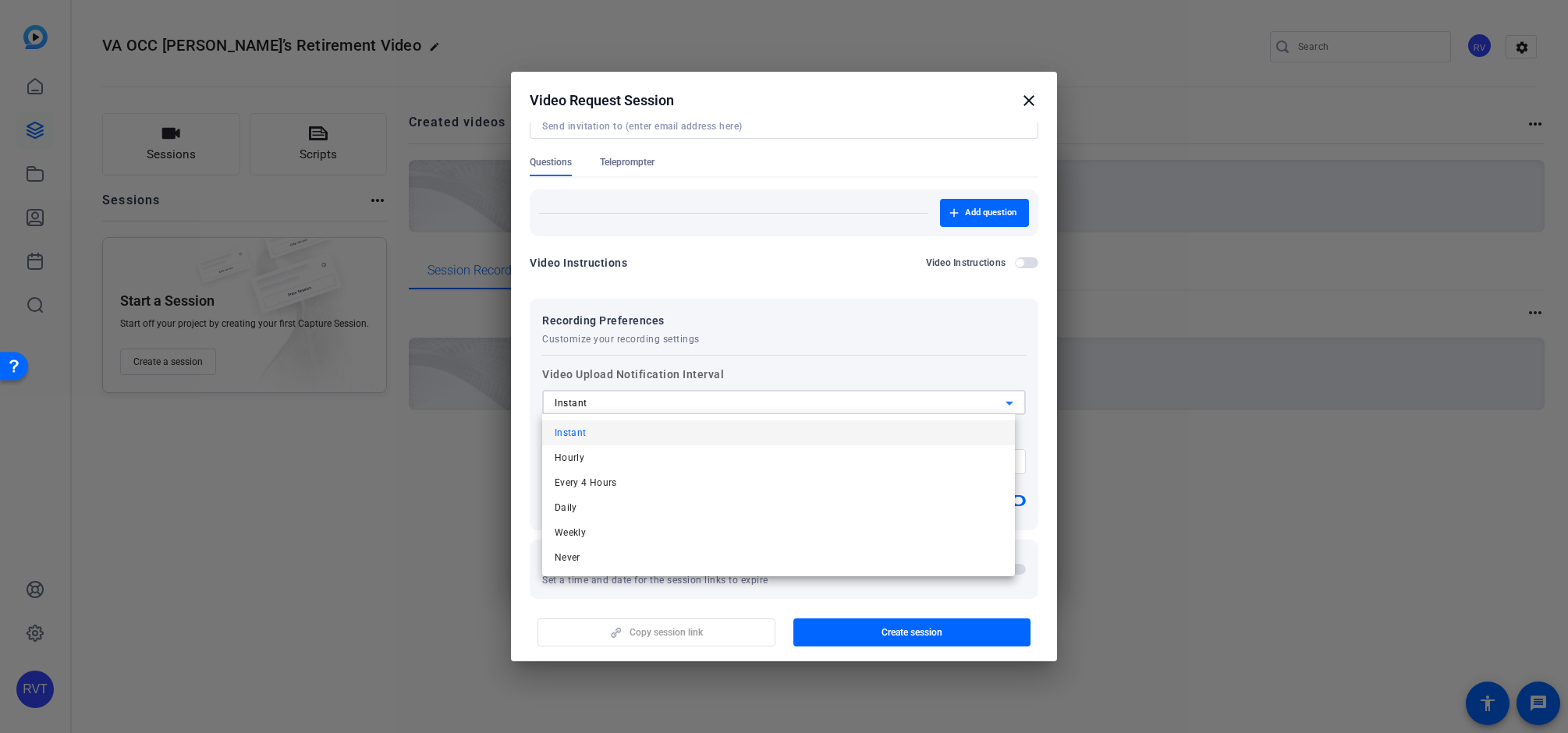
click at [567, 511] on span "Daily" at bounding box center [566, 507] width 22 height 19
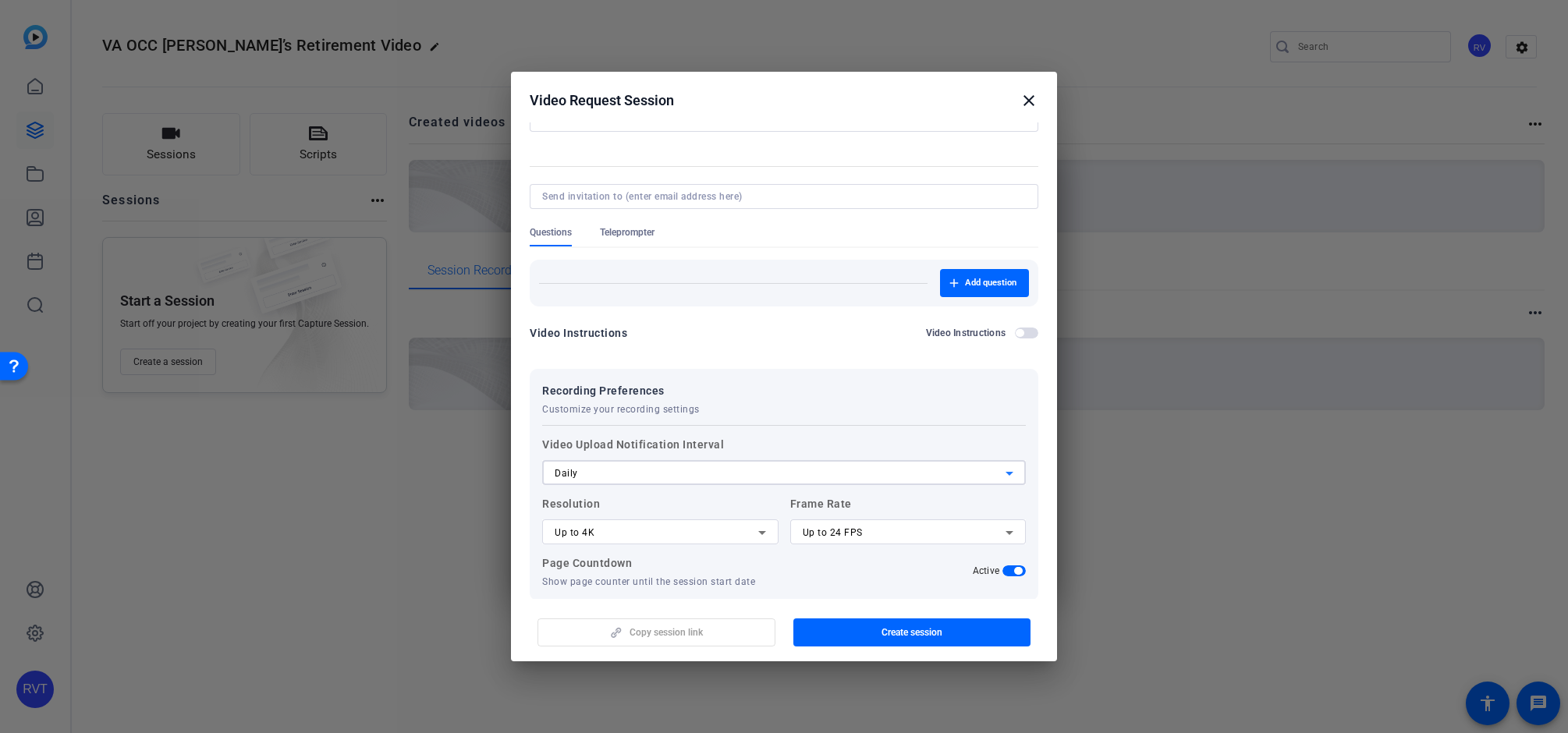
scroll to position [229, 0]
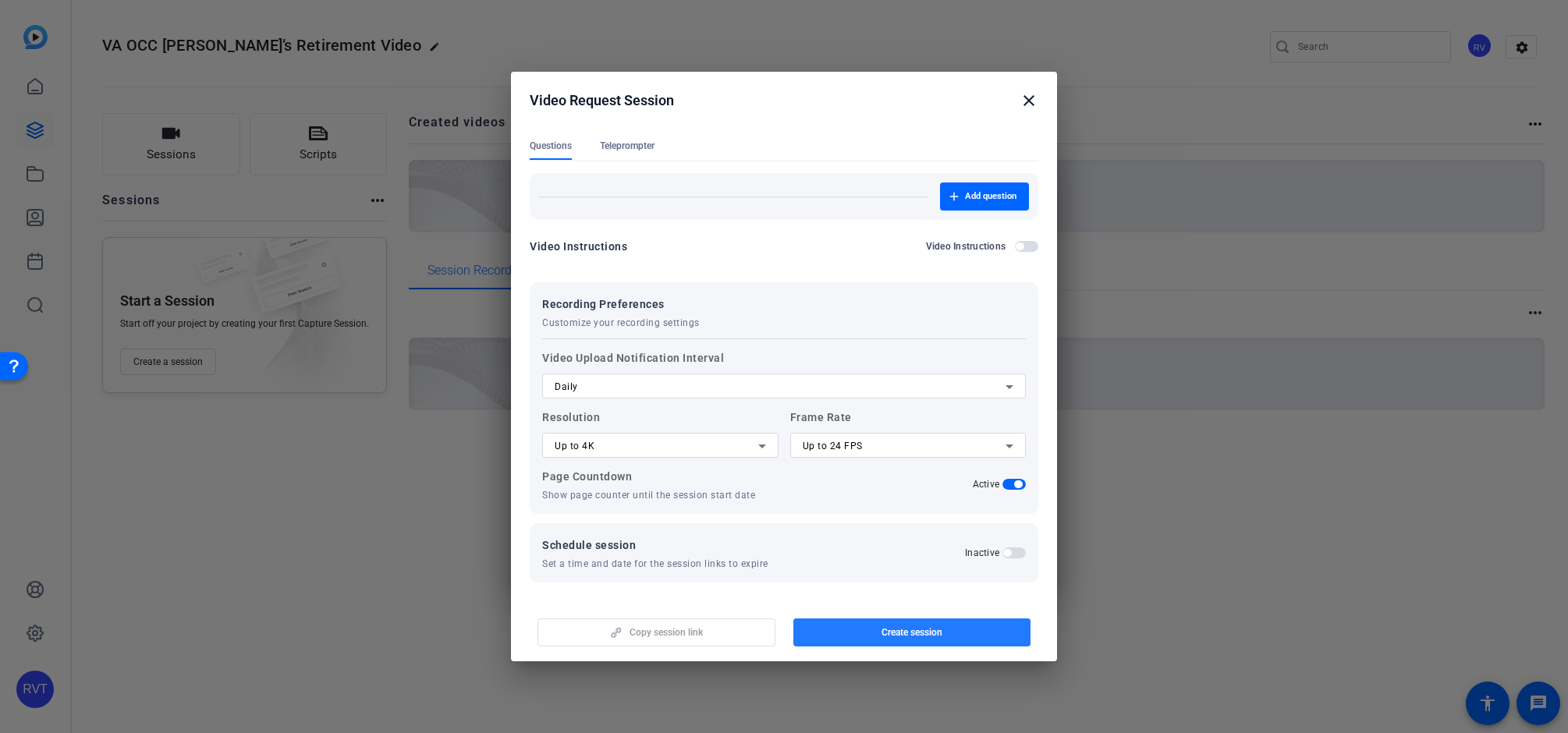
click at [906, 636] on span "Create session" at bounding box center [912, 632] width 60 height 12
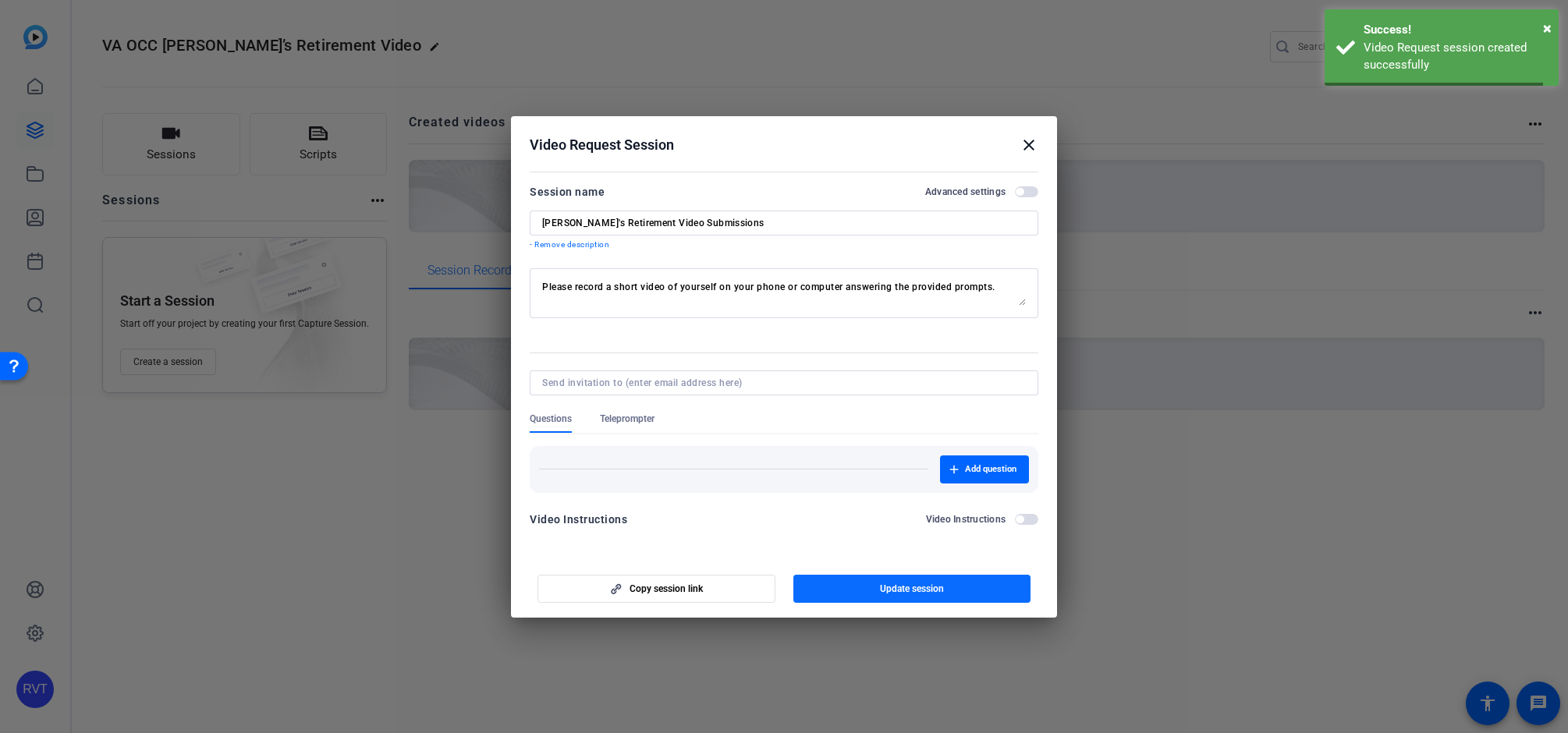
scroll to position [0, 0]
click at [679, 590] on span "Copy session link" at bounding box center [666, 589] width 73 height 12
